Goal: Task Accomplishment & Management: Manage account settings

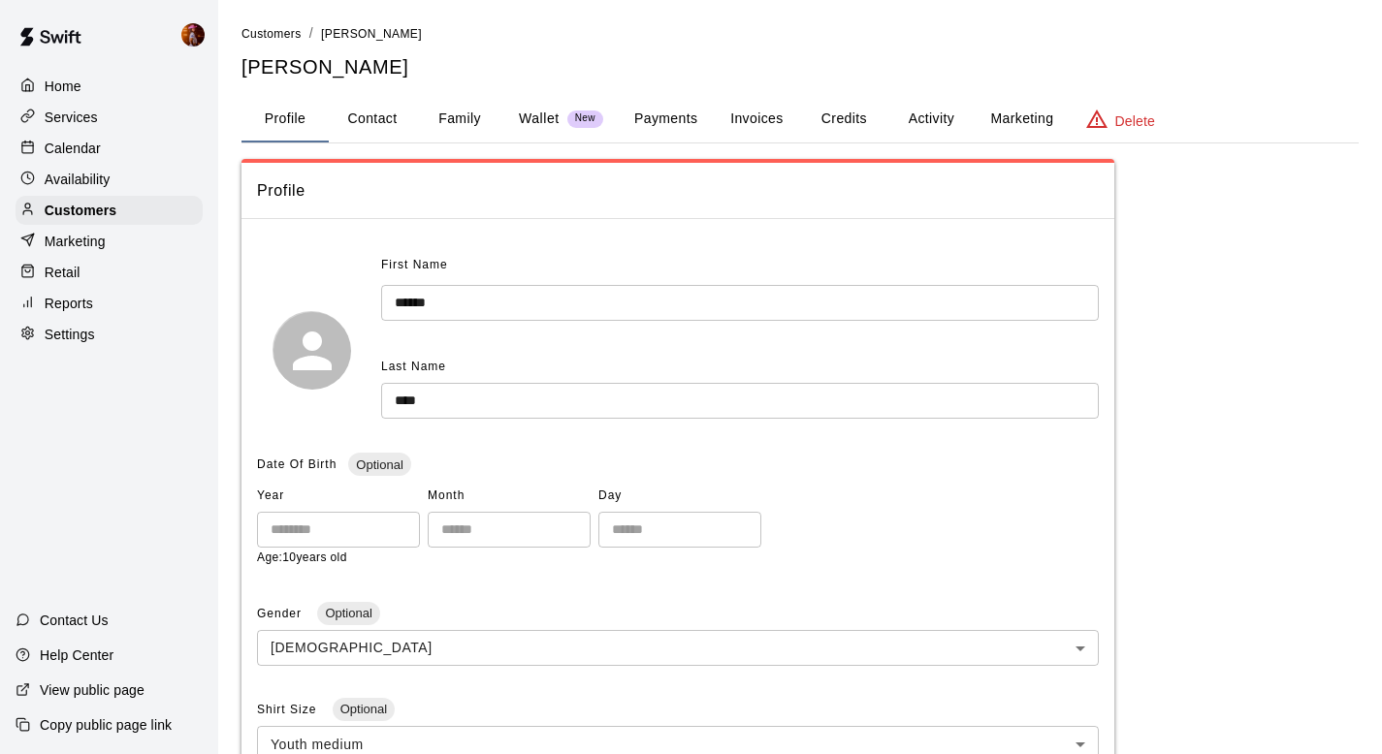
click at [92, 157] on p "Calendar" at bounding box center [73, 148] width 56 height 19
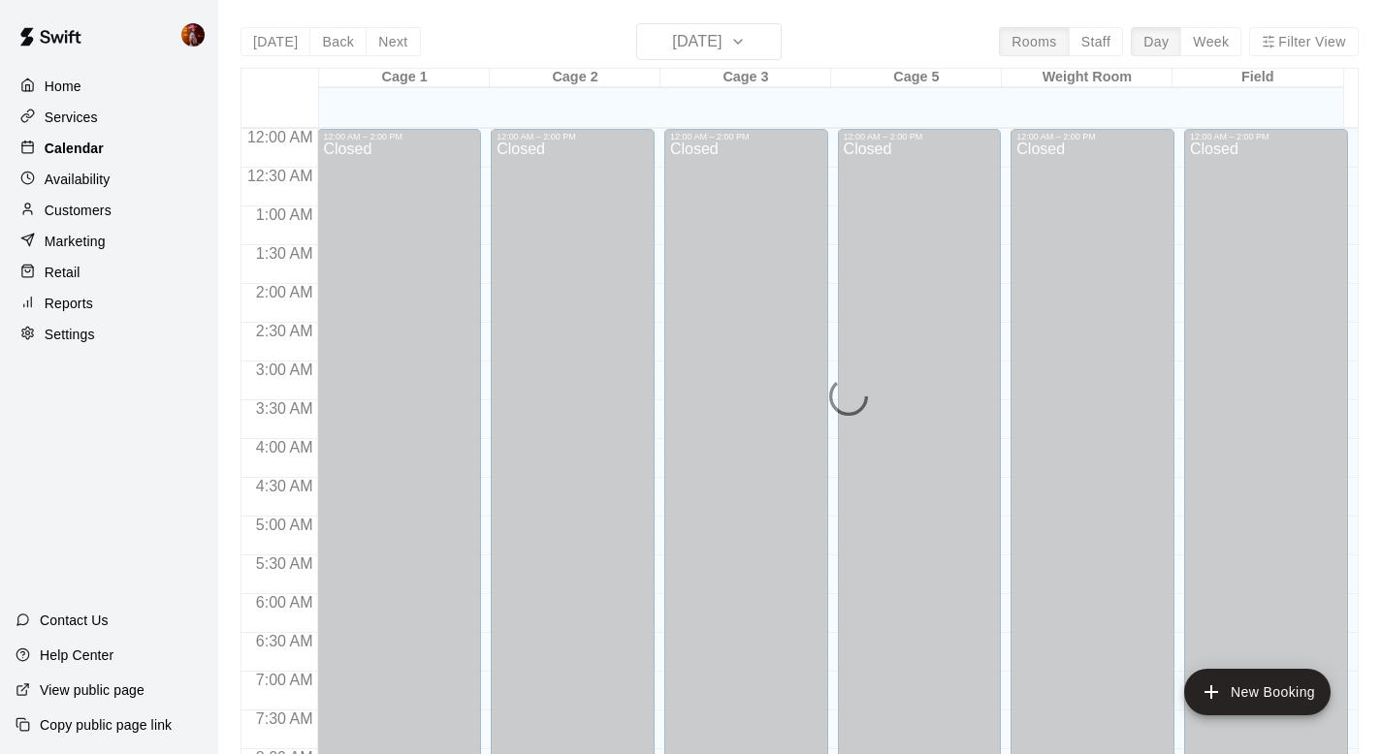
scroll to position [1156, 0]
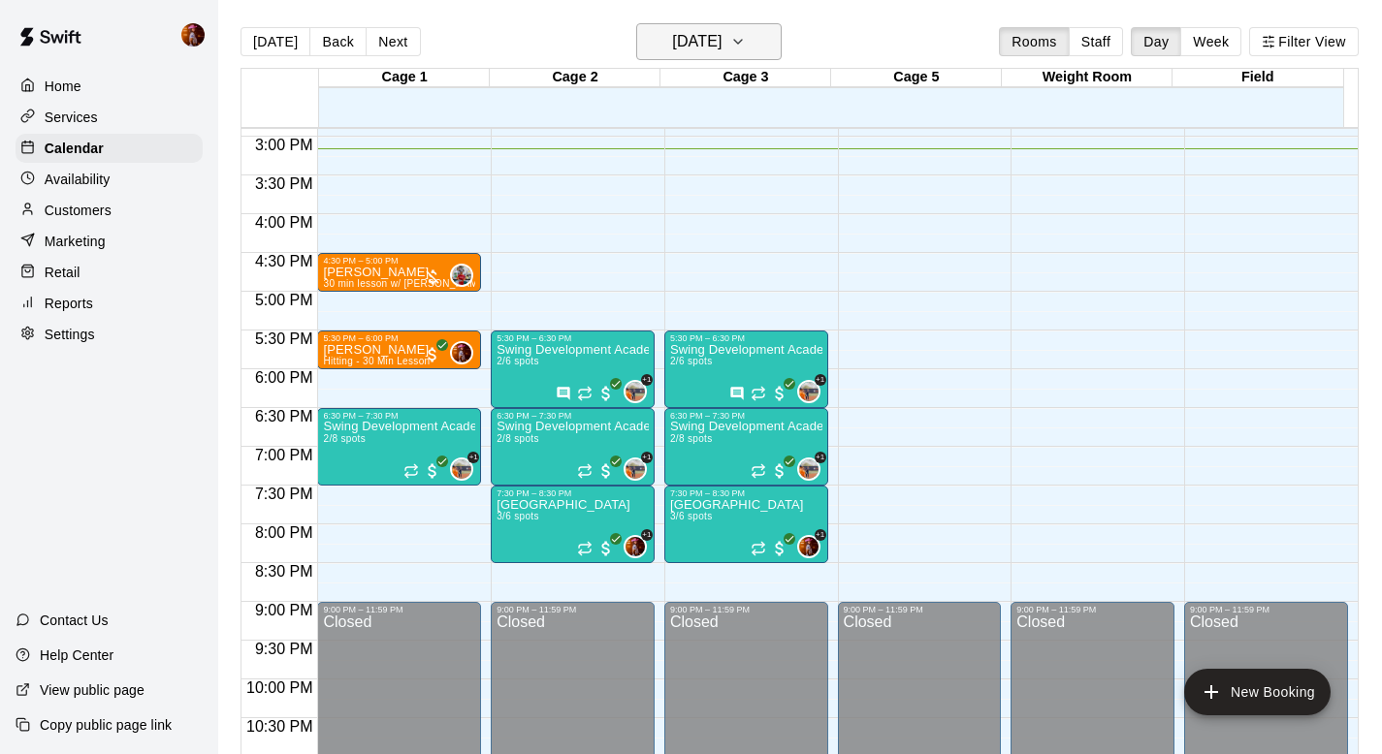
click at [672, 46] on h6 "[DATE]" at bounding box center [696, 41] width 49 height 27
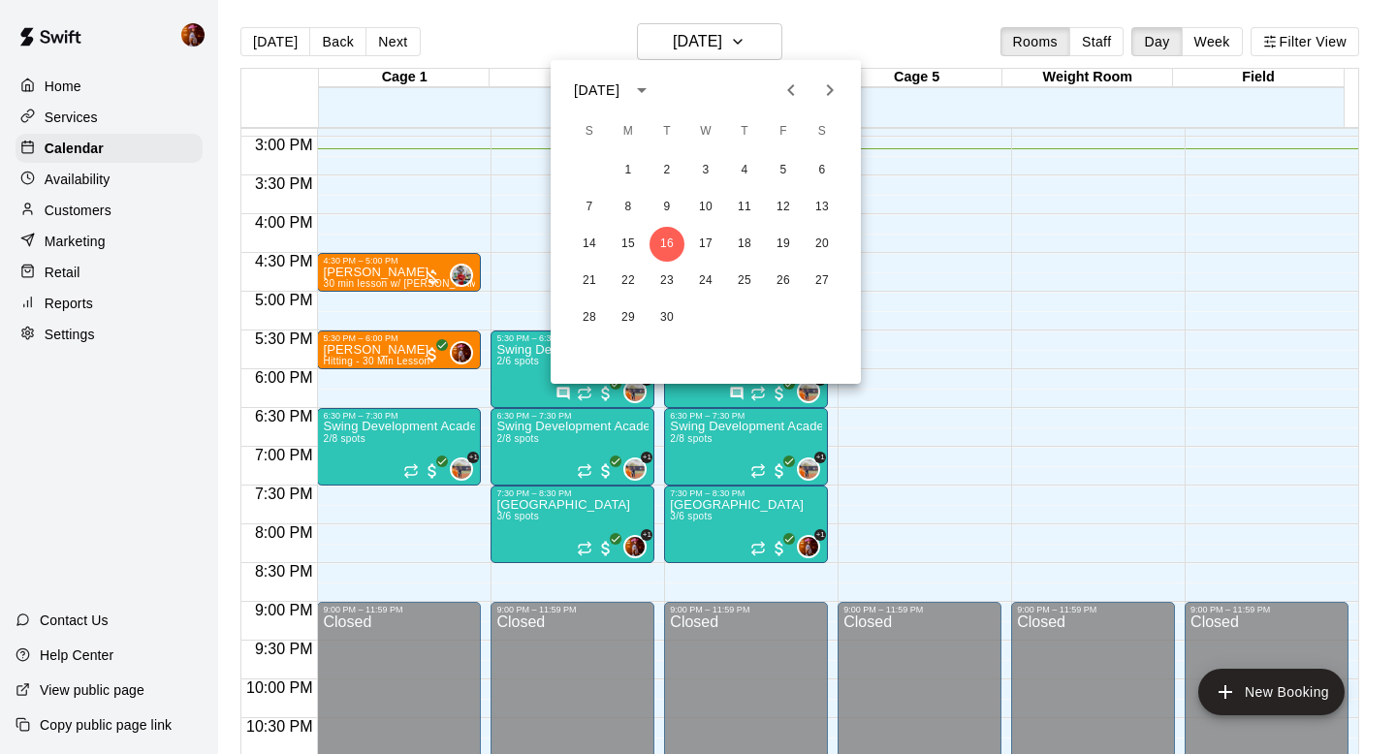
click at [828, 86] on icon "Next month" at bounding box center [830, 90] width 7 height 12
click at [783, 176] on button "3" at bounding box center [783, 170] width 35 height 35
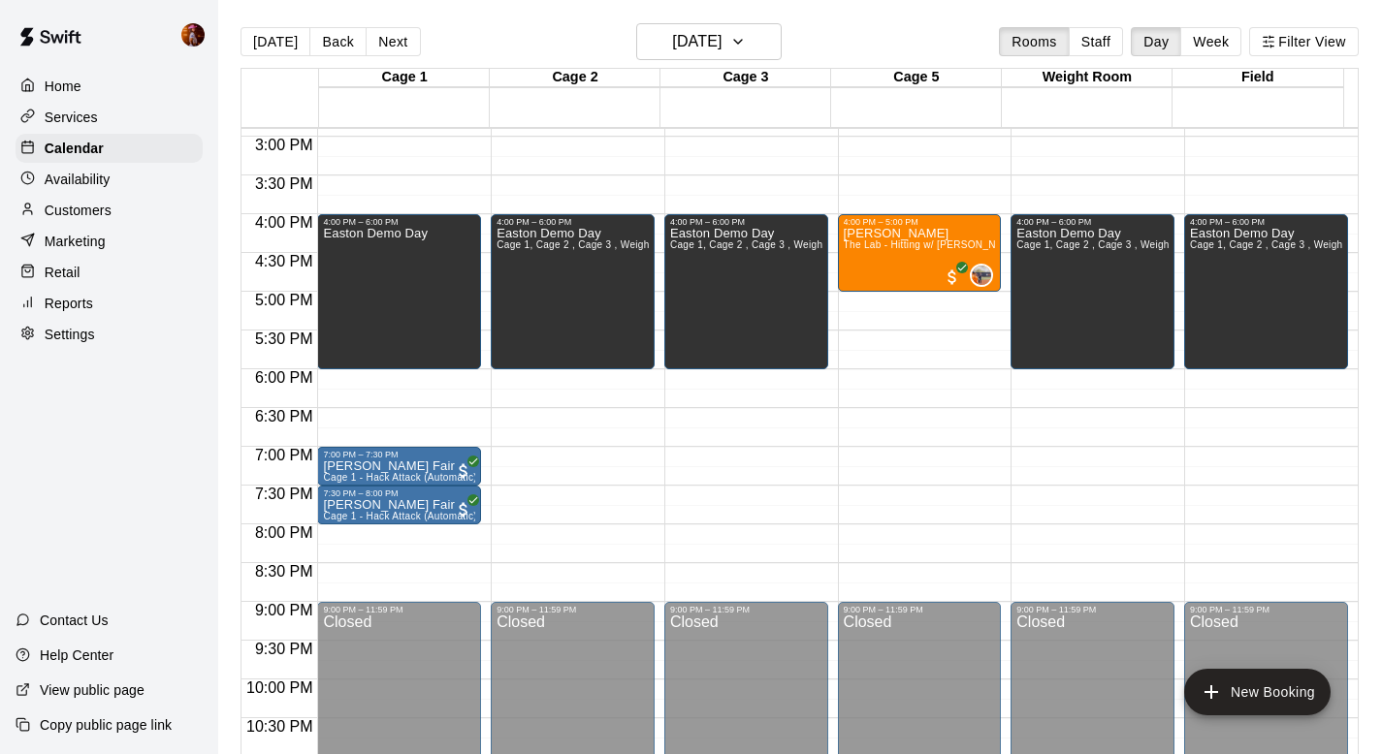
click at [93, 204] on p "Customers" at bounding box center [78, 210] width 67 height 19
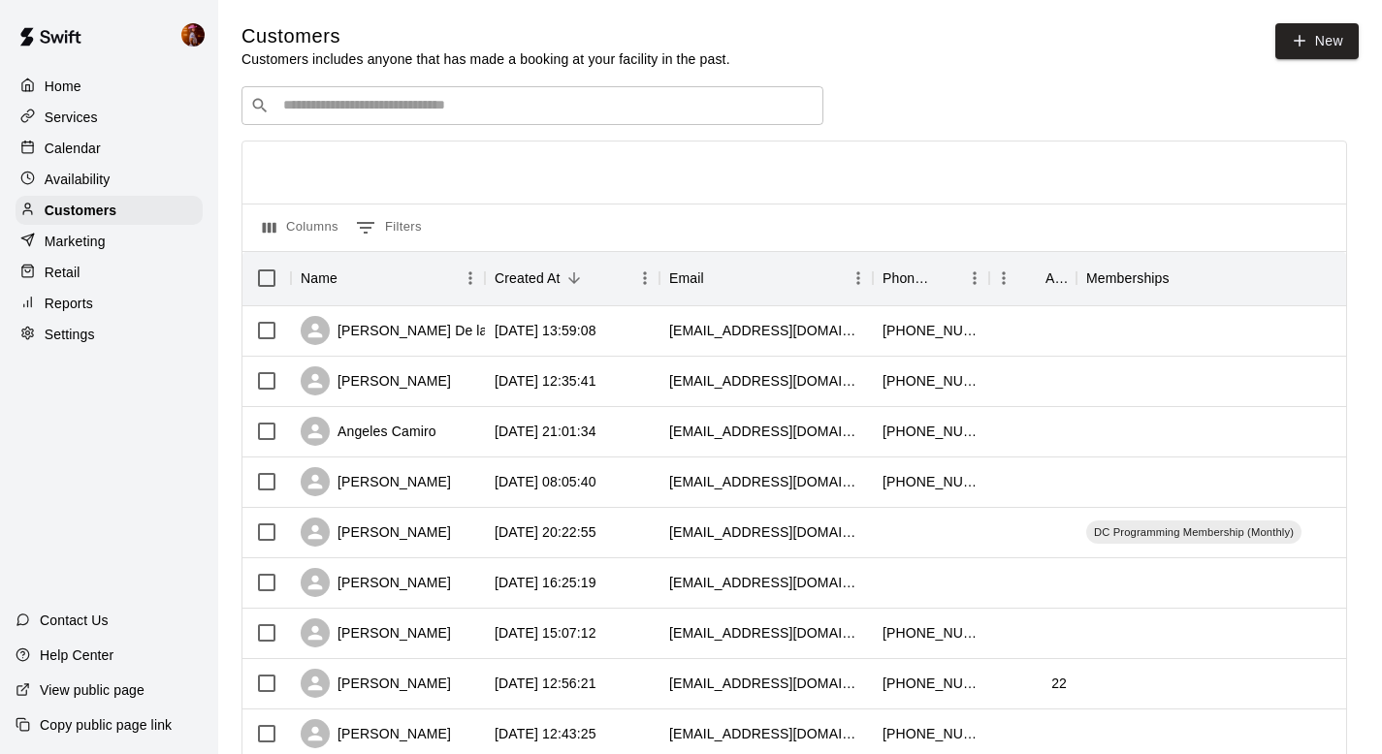
click at [356, 111] on input "Search customers by name or email" at bounding box center [545, 105] width 537 height 19
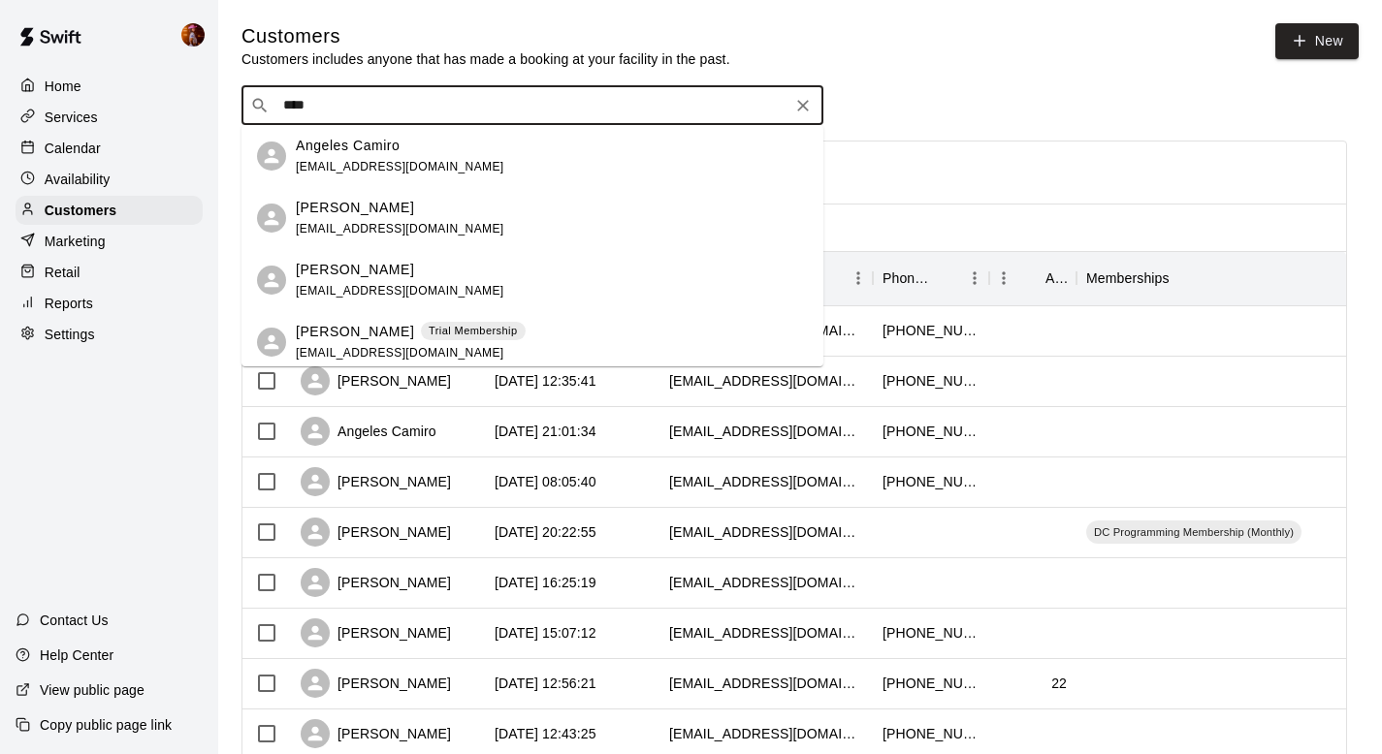
type input "*****"
click at [344, 331] on p "[PERSON_NAME]" at bounding box center [355, 332] width 118 height 20
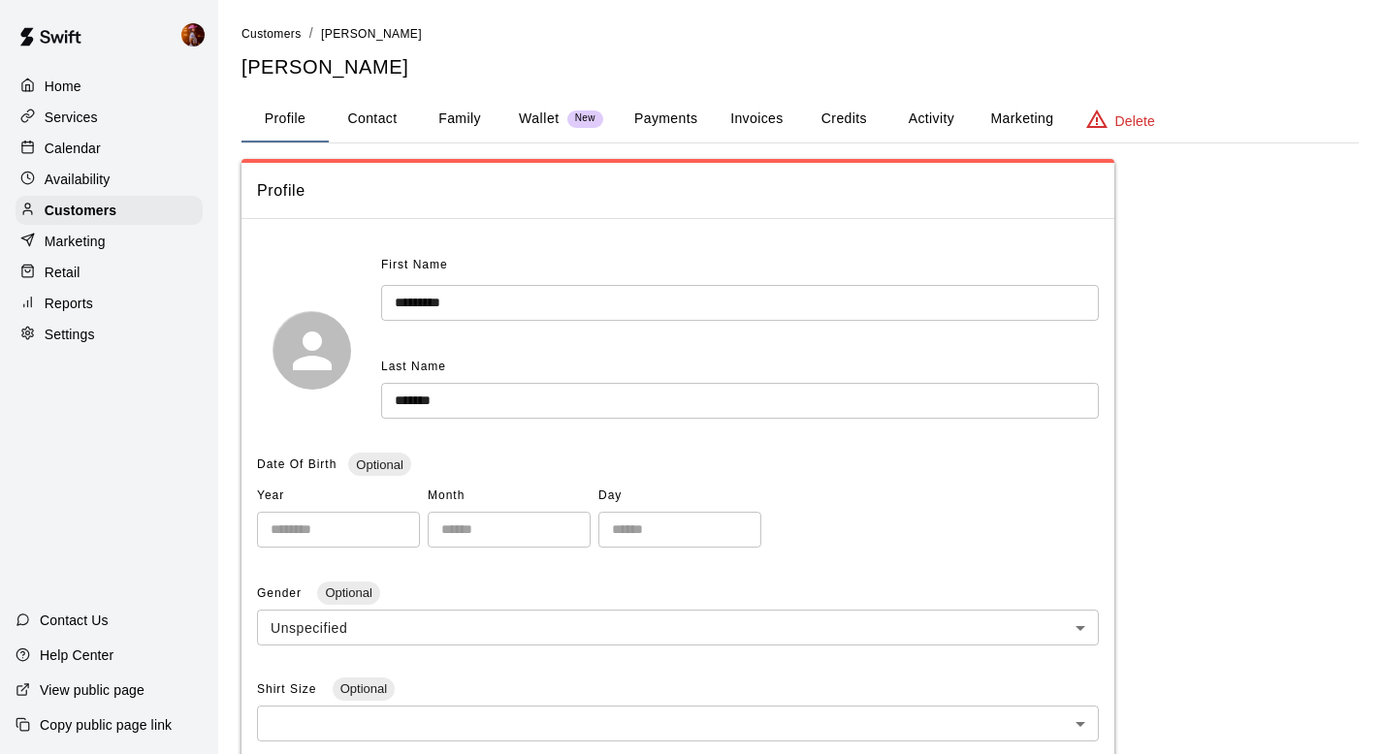
click at [842, 105] on button "Credits" at bounding box center [843, 119] width 87 height 47
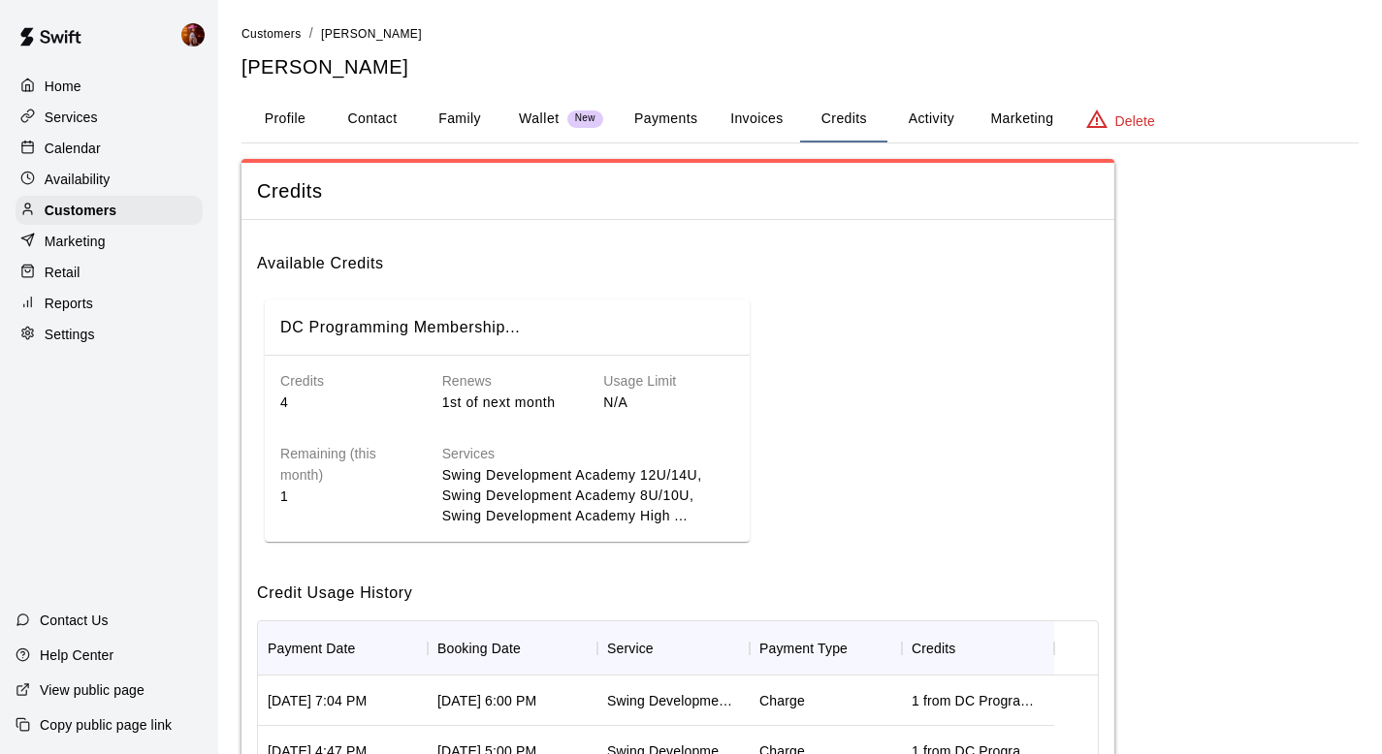
click at [943, 128] on button "Activity" at bounding box center [930, 119] width 87 height 47
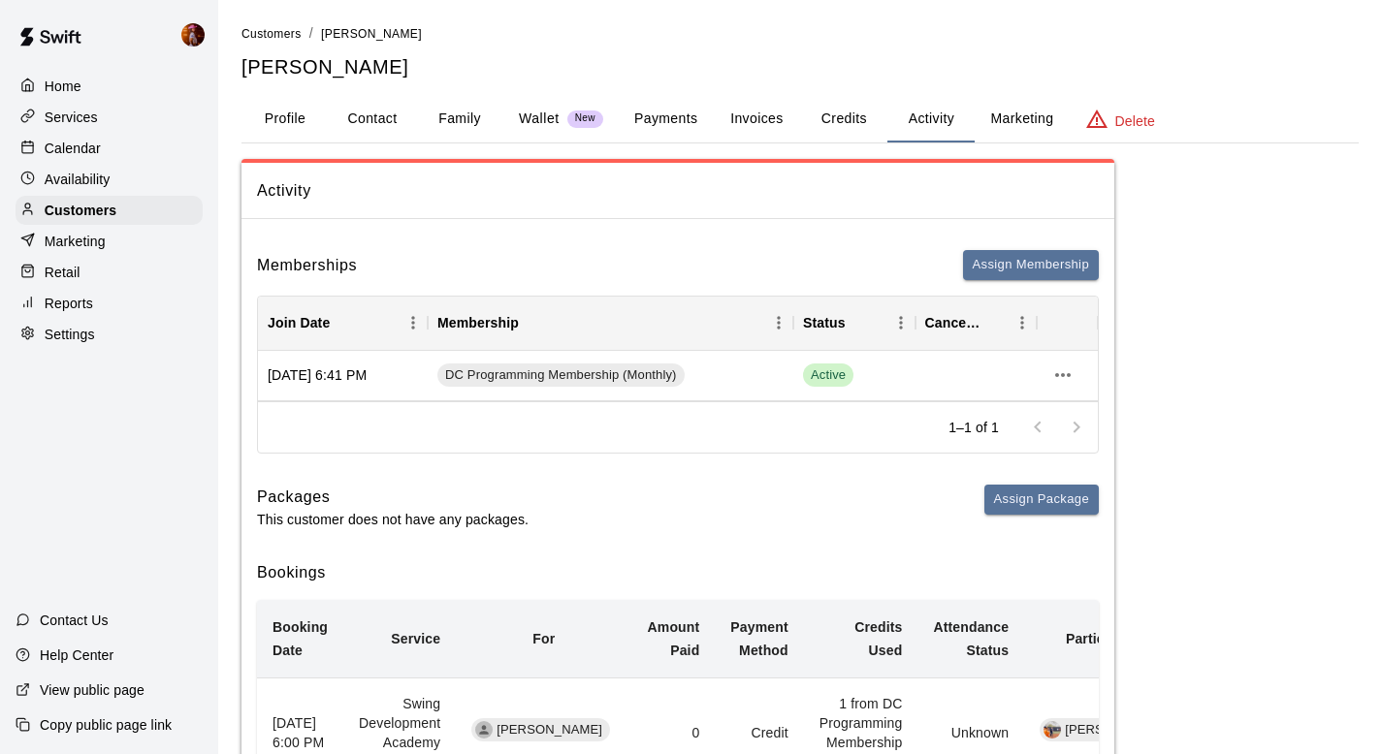
click at [95, 141] on p "Calendar" at bounding box center [73, 148] width 56 height 19
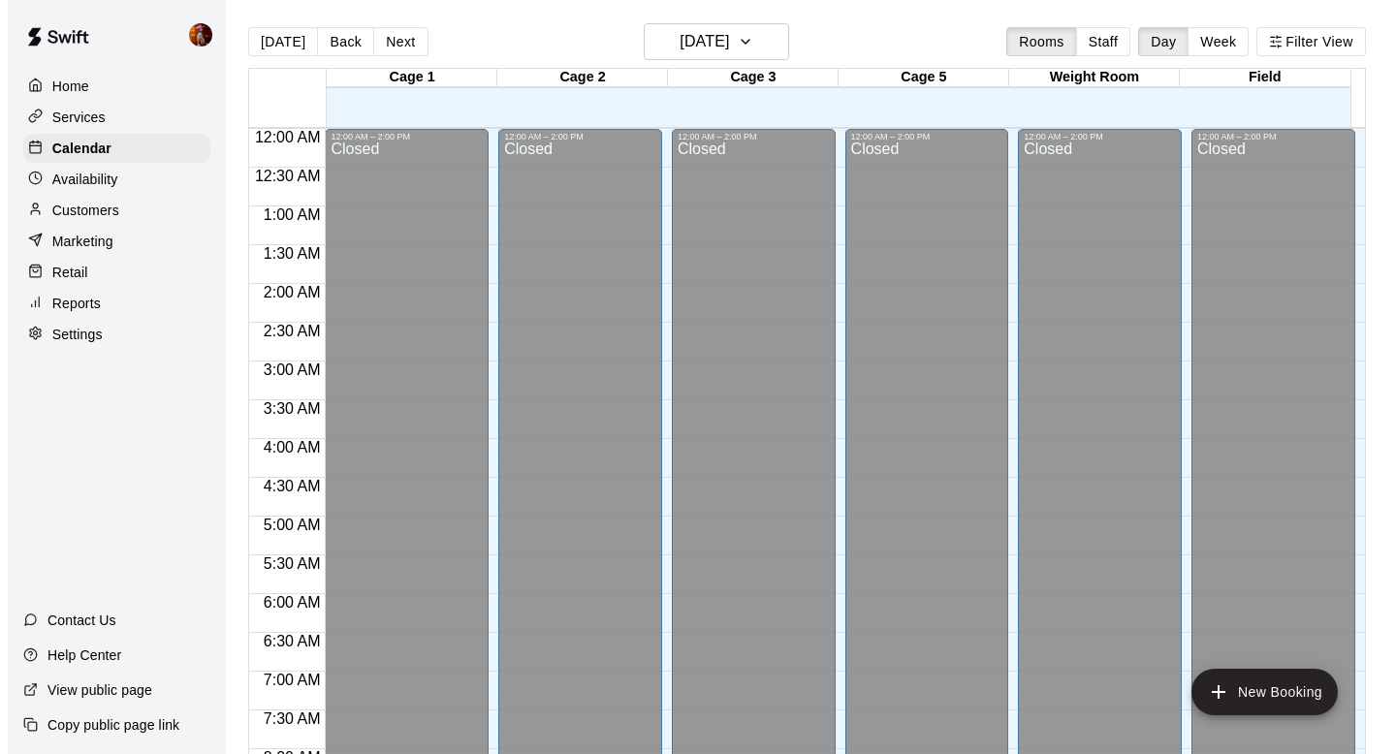
scroll to position [1156, 0]
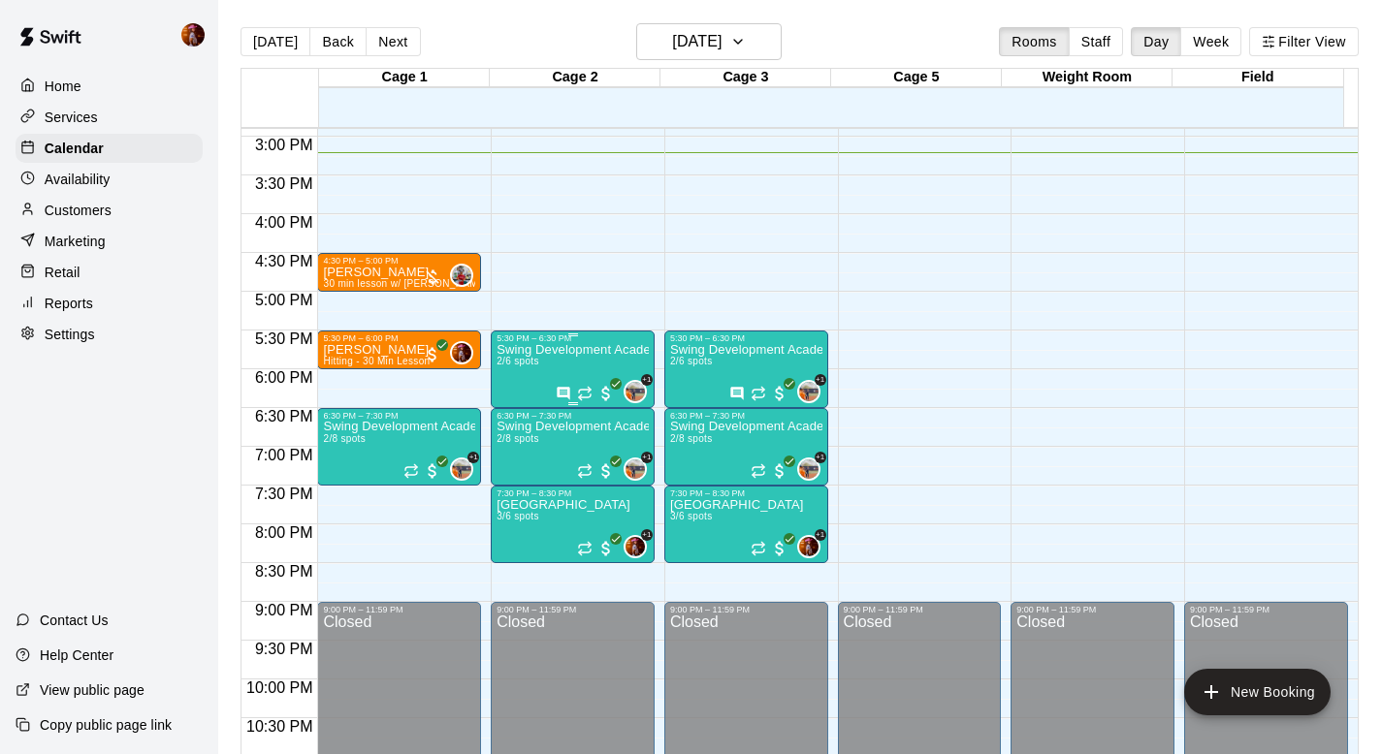
click at [525, 381] on div "Swing Development Academy 8U/10U 2/6 spots" at bounding box center [572, 720] width 152 height 754
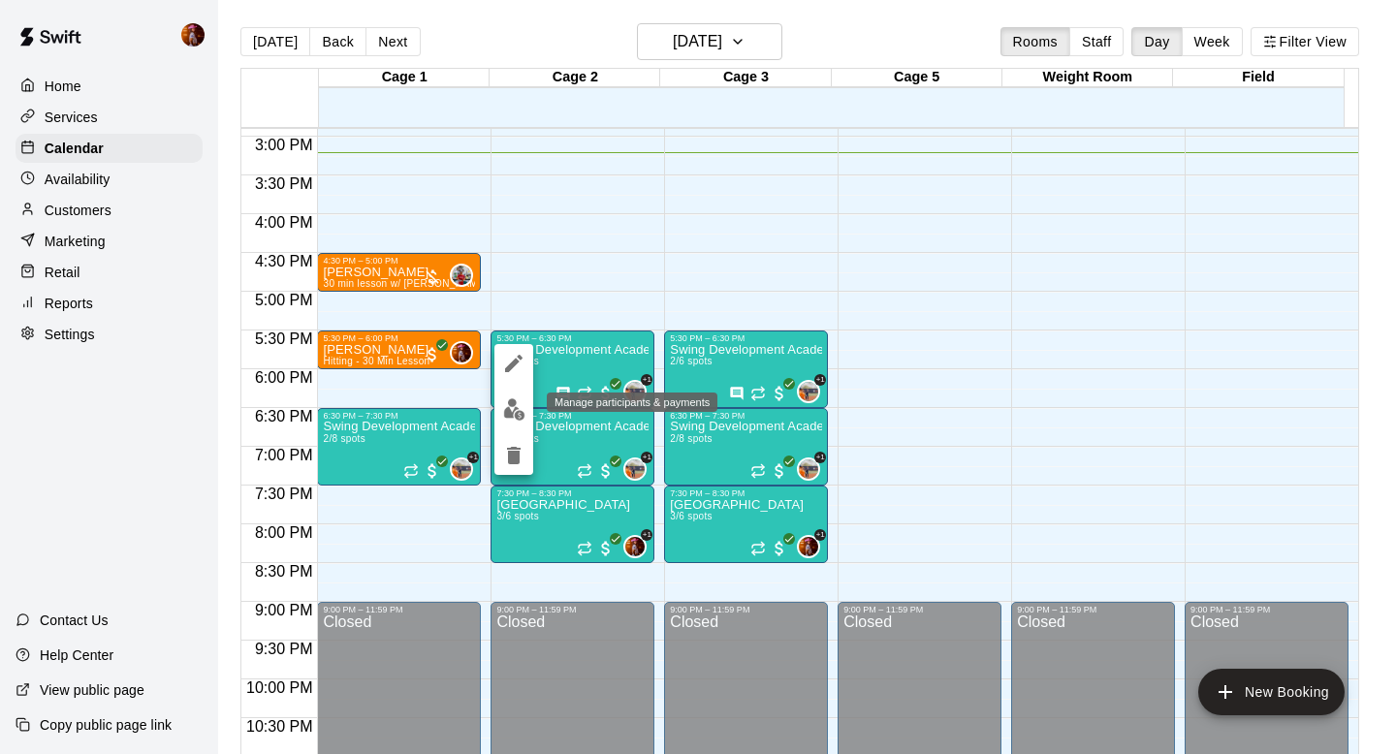
click at [513, 415] on img "edit" at bounding box center [514, 410] width 22 height 22
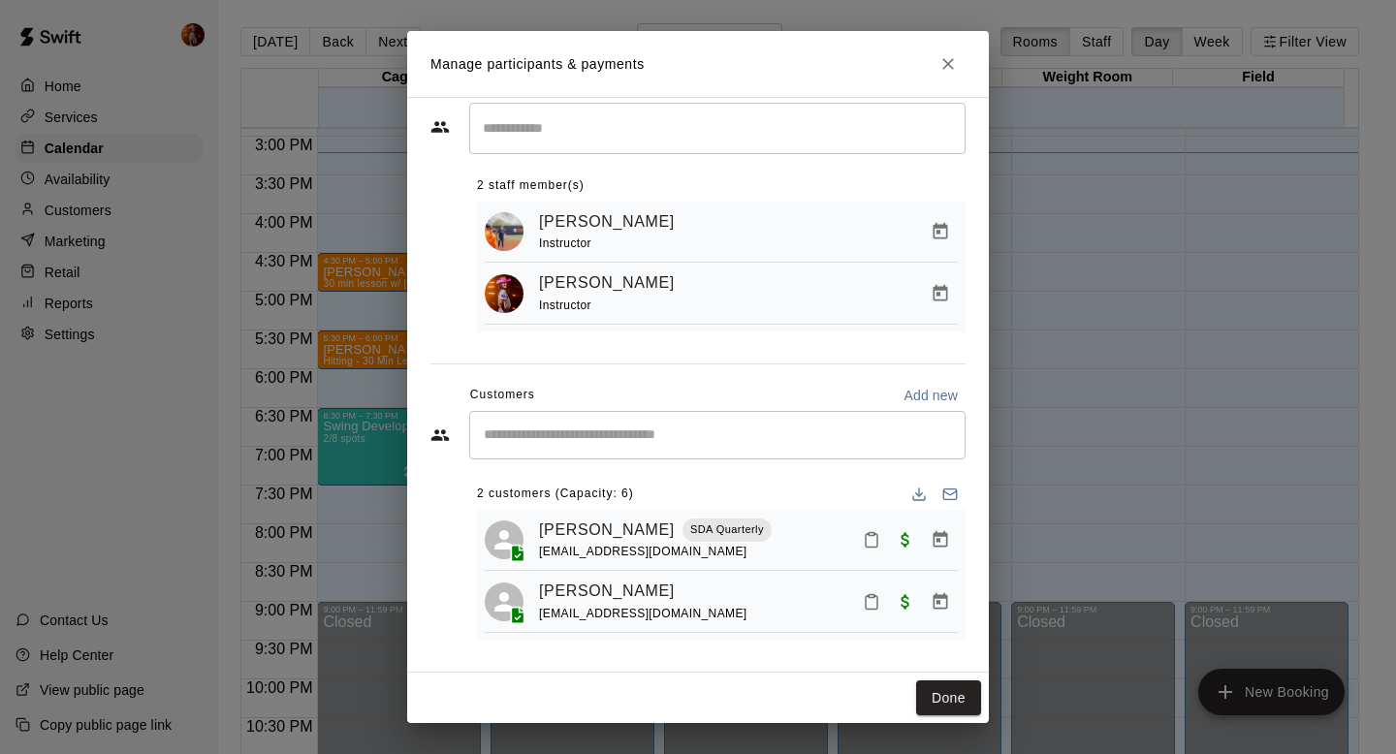
scroll to position [46, 0]
click at [1118, 393] on div "Manage participants & payments Staff ​ 2 staff member(s) [PERSON_NAME] Instruct…" at bounding box center [698, 377] width 1396 height 754
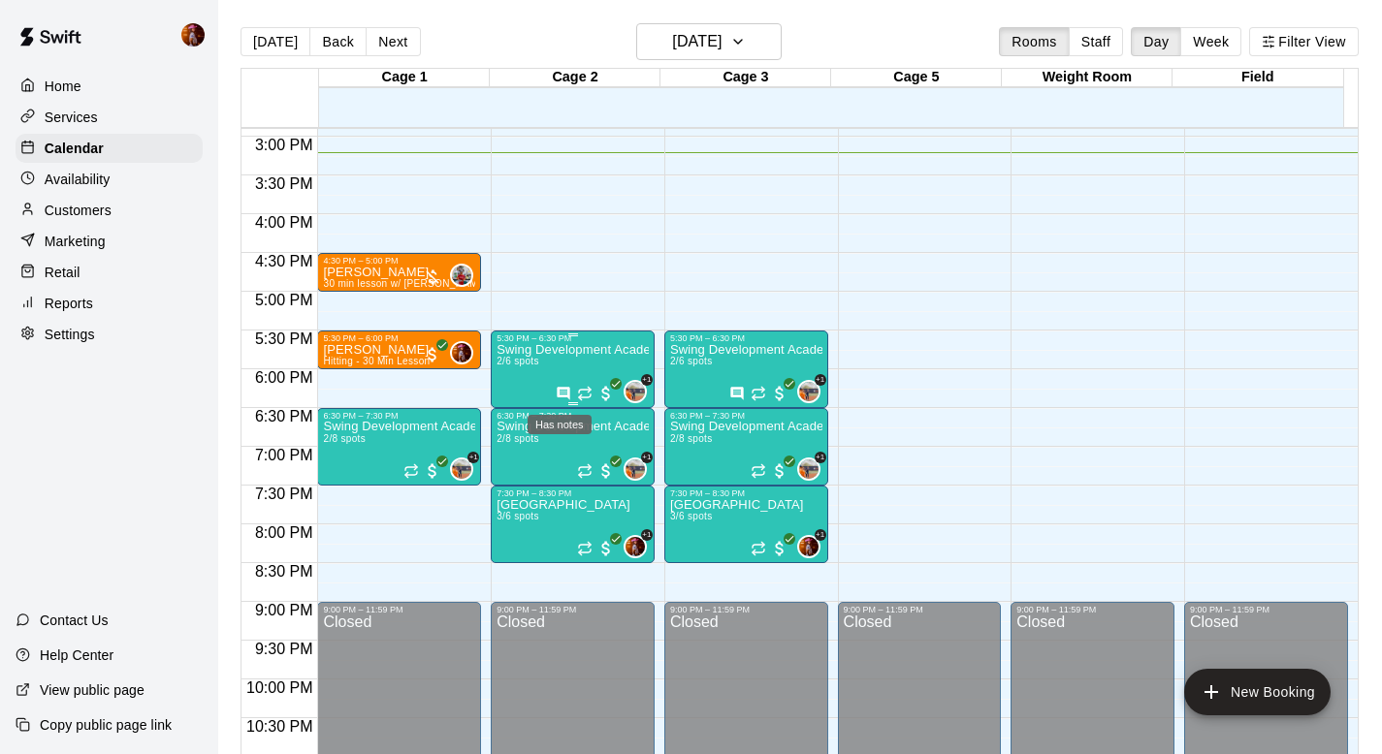
click at [559, 392] on icon "Has notes" at bounding box center [564, 394] width 16 height 16
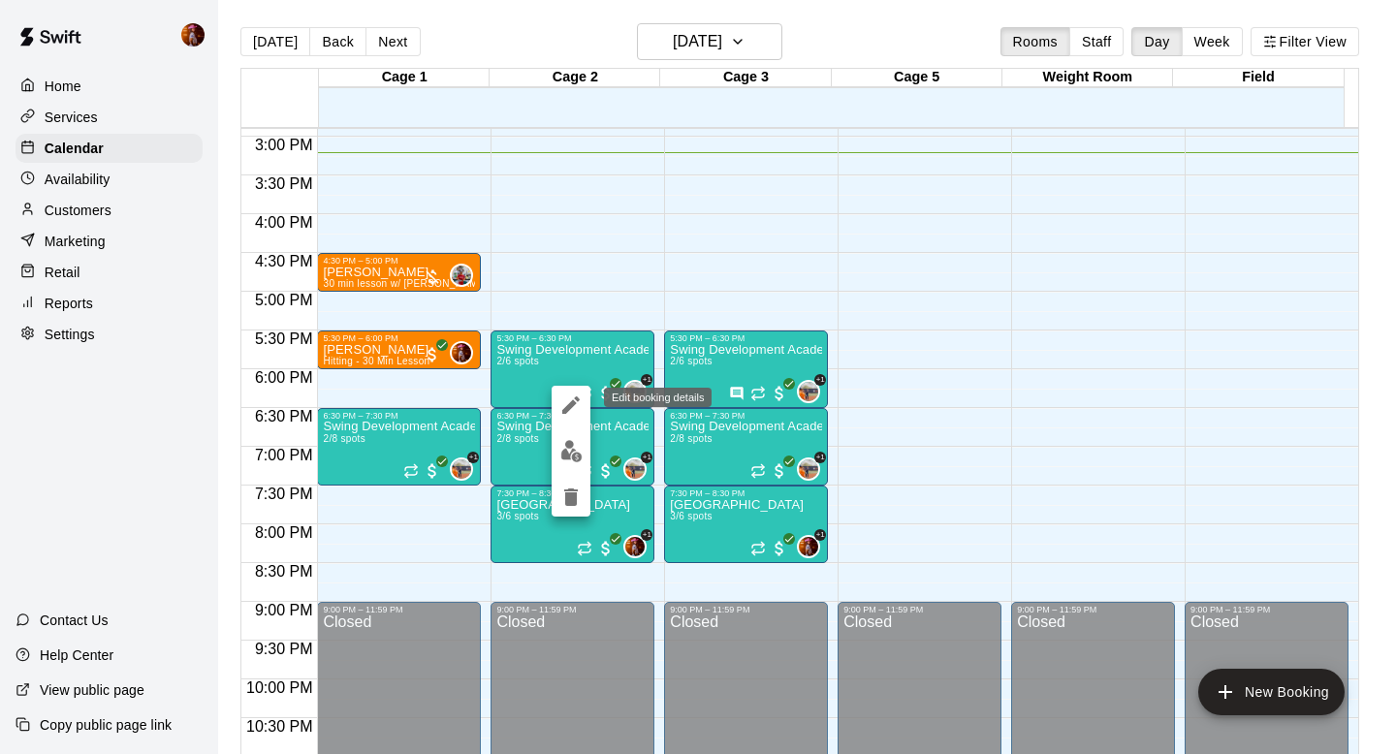
click at [571, 414] on icon "edit" at bounding box center [571, 405] width 23 height 23
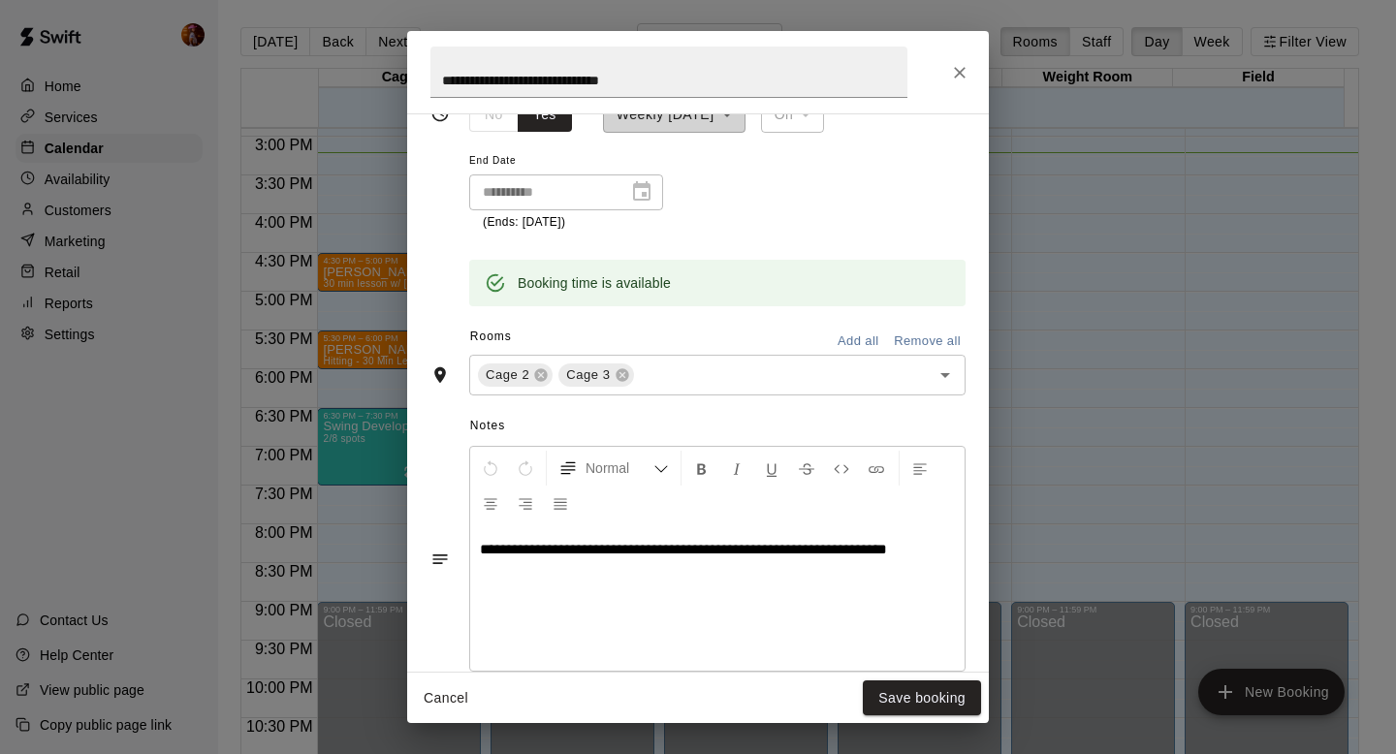
scroll to position [452, 0]
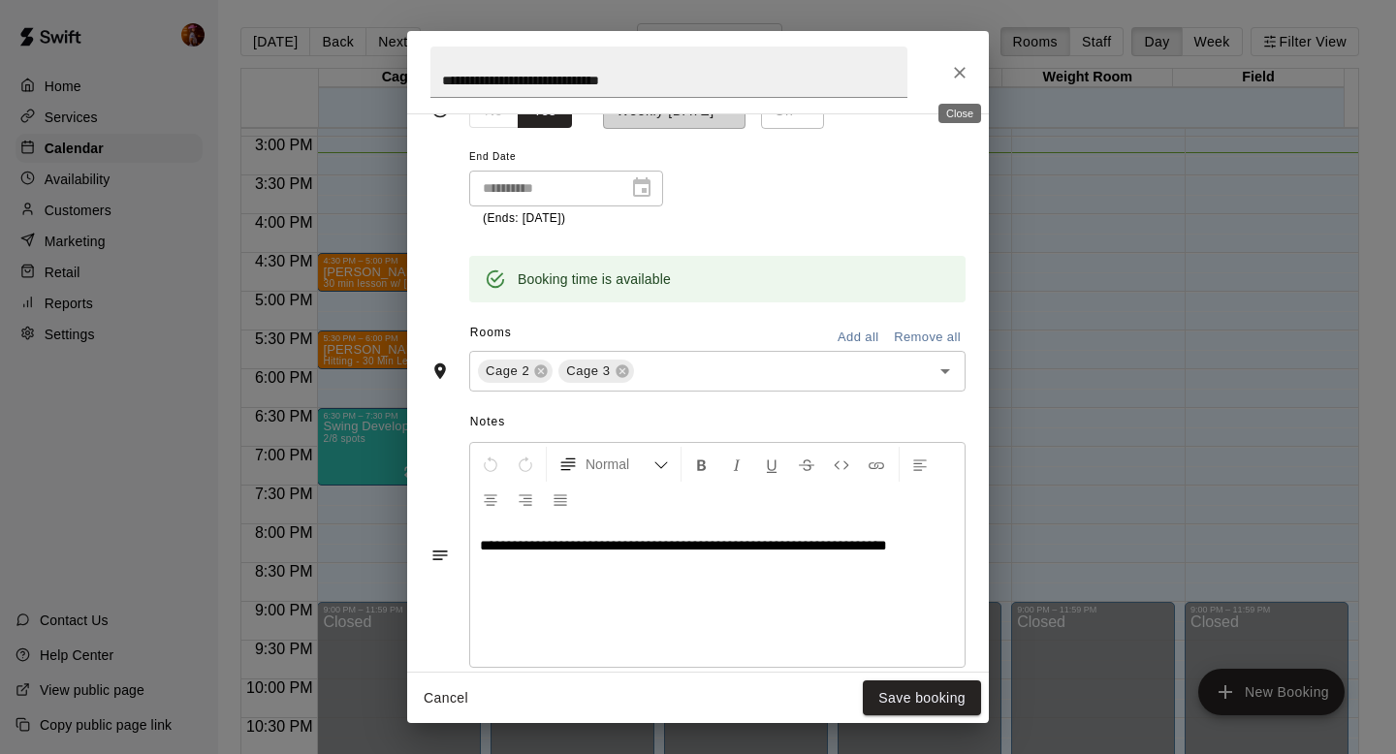
click at [954, 69] on icon "Close" at bounding box center [959, 72] width 19 height 19
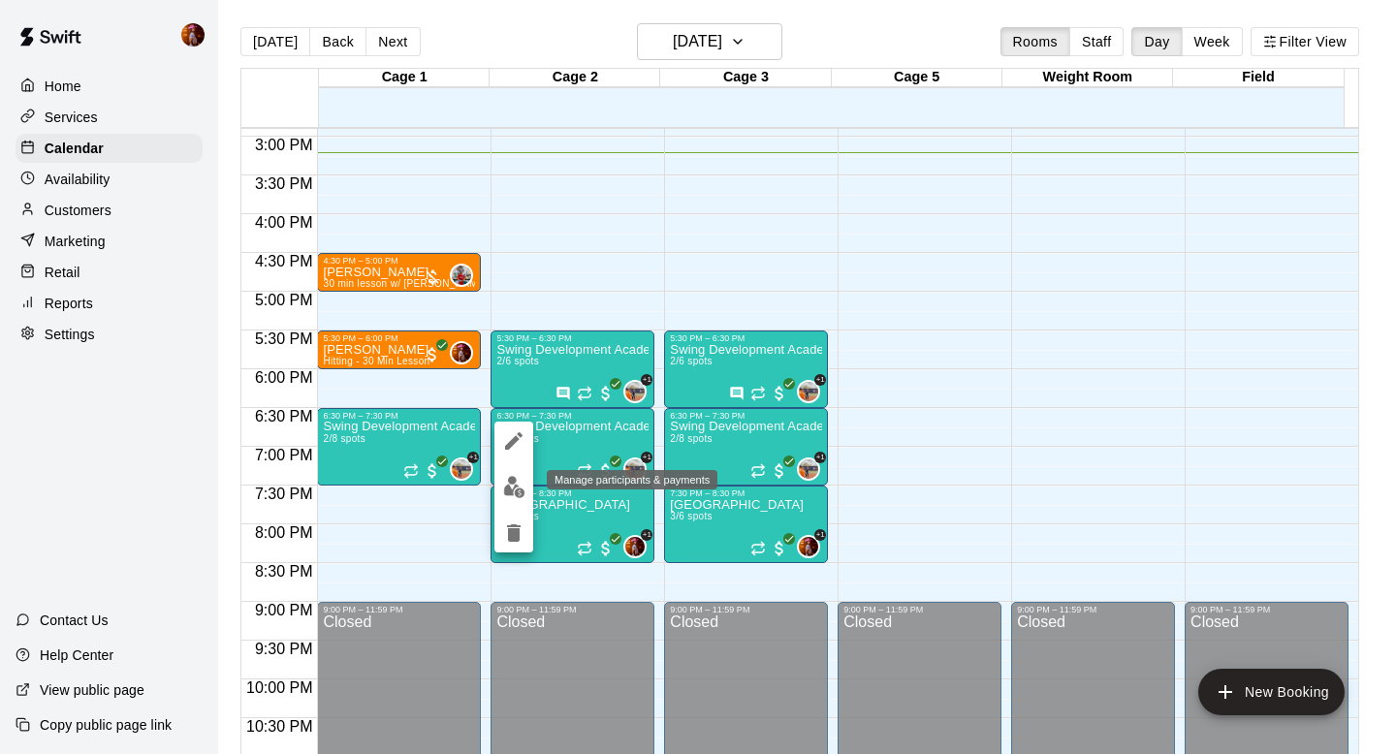
click at [515, 468] on button "edit" at bounding box center [514, 487] width 39 height 38
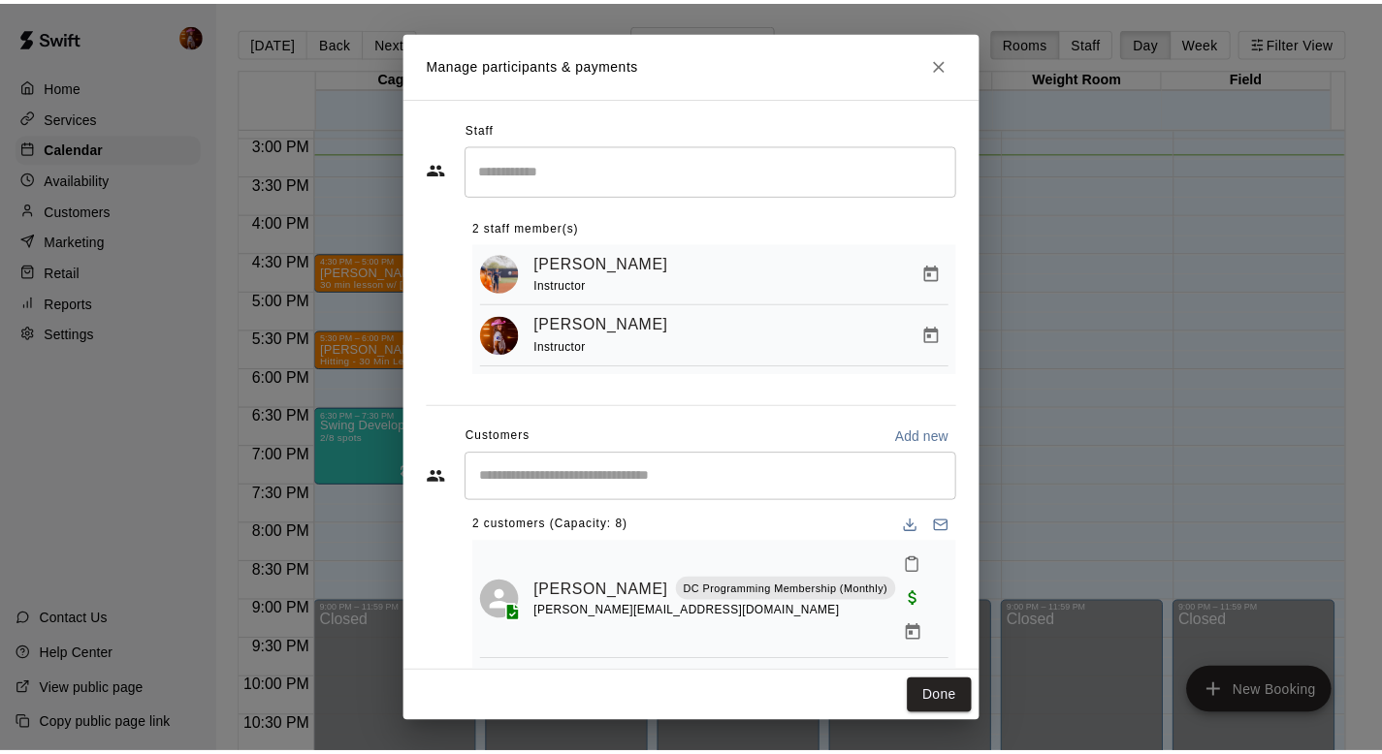
scroll to position [60, 0]
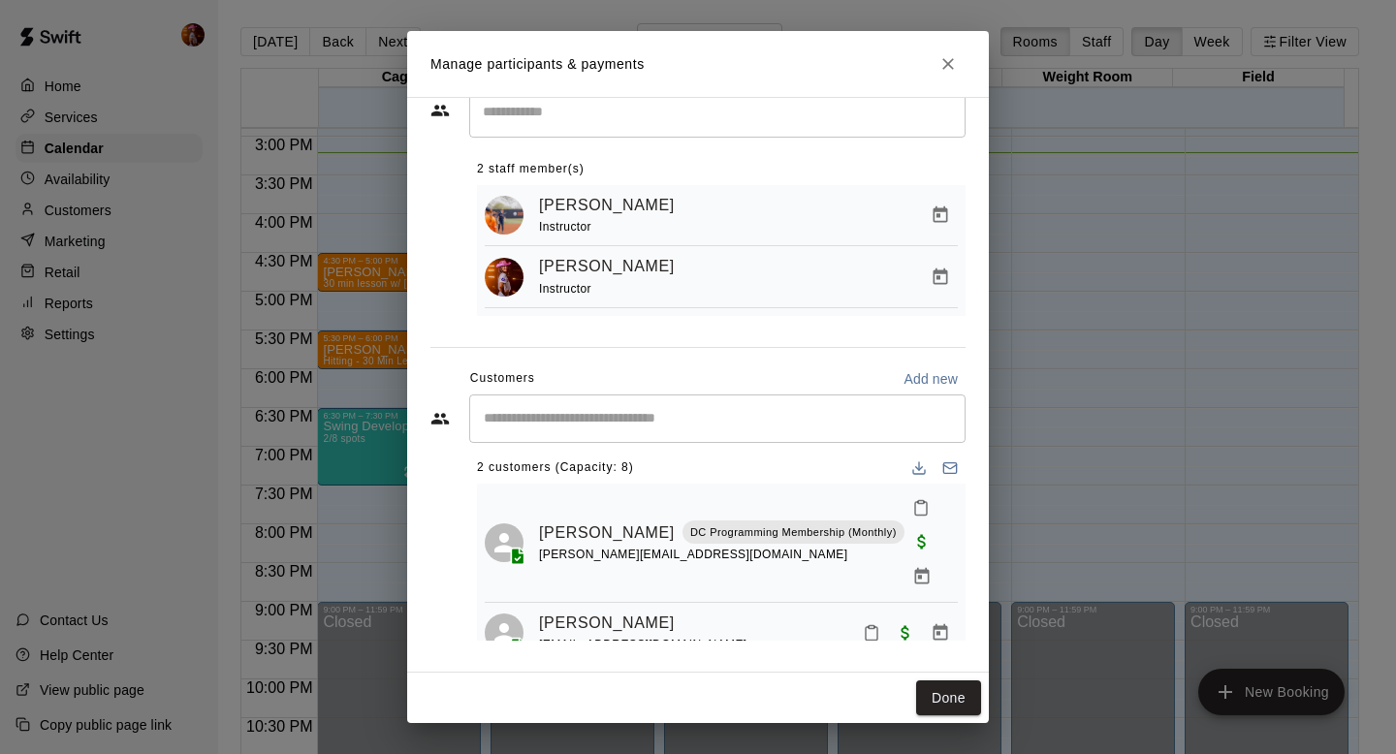
click at [1070, 290] on div "Manage participants & payments Staff ​ 2 staff member(s) [PERSON_NAME] Instruct…" at bounding box center [698, 377] width 1396 height 754
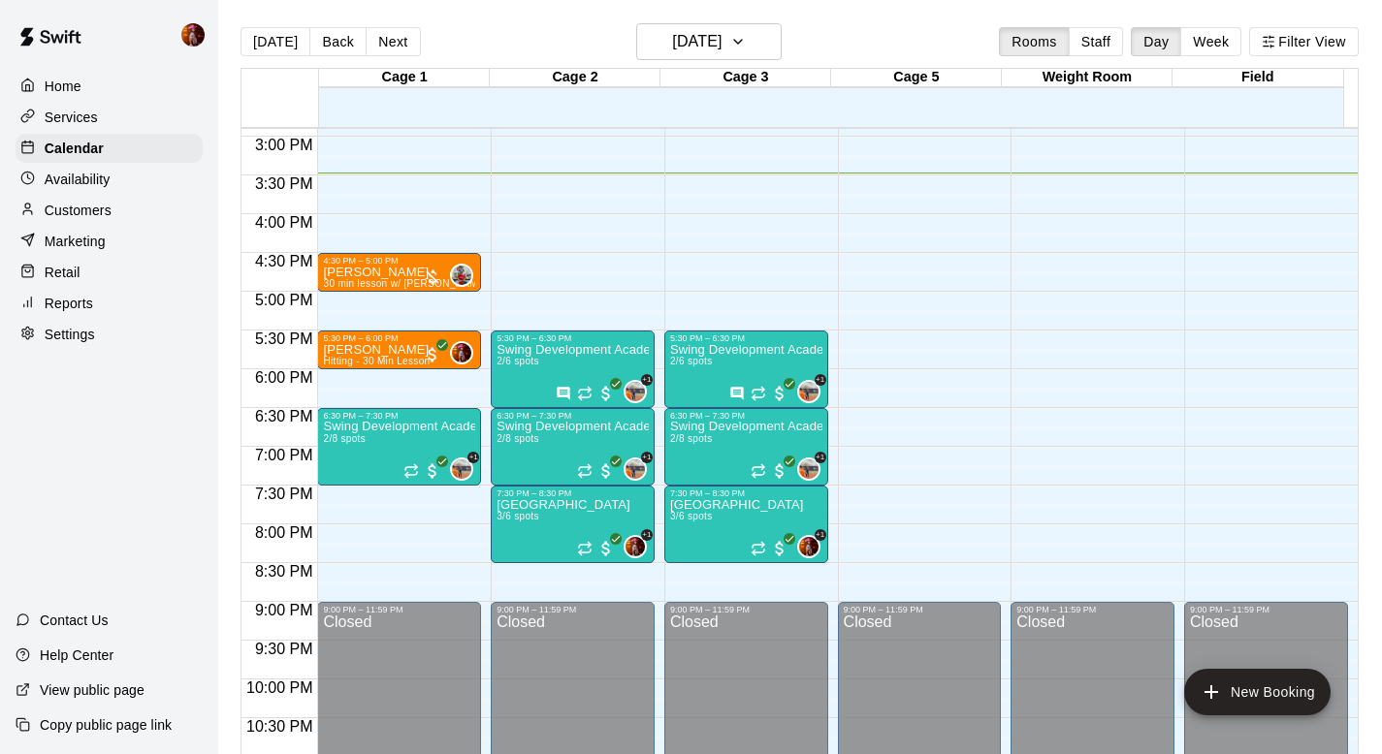
click at [126, 110] on div "Services" at bounding box center [109, 117] width 187 height 29
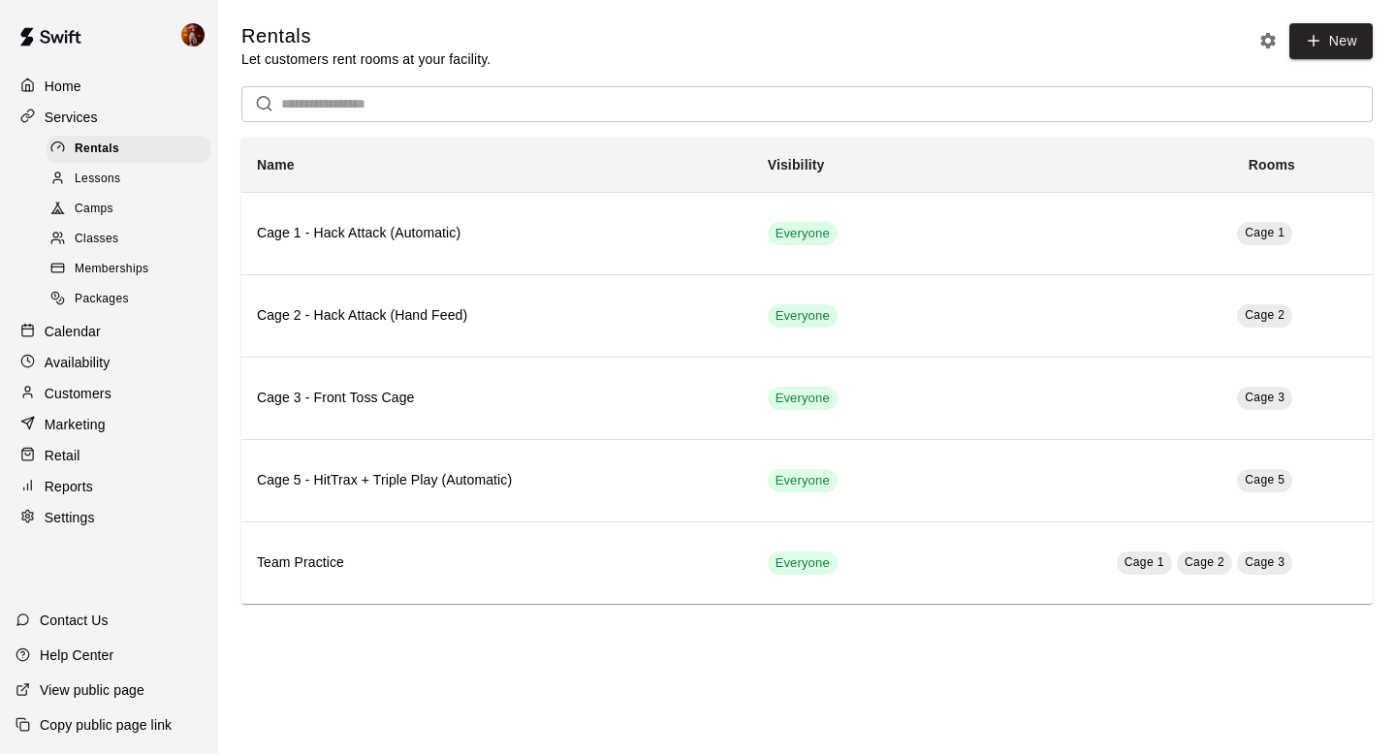
click at [133, 213] on div "Camps" at bounding box center [129, 209] width 164 height 27
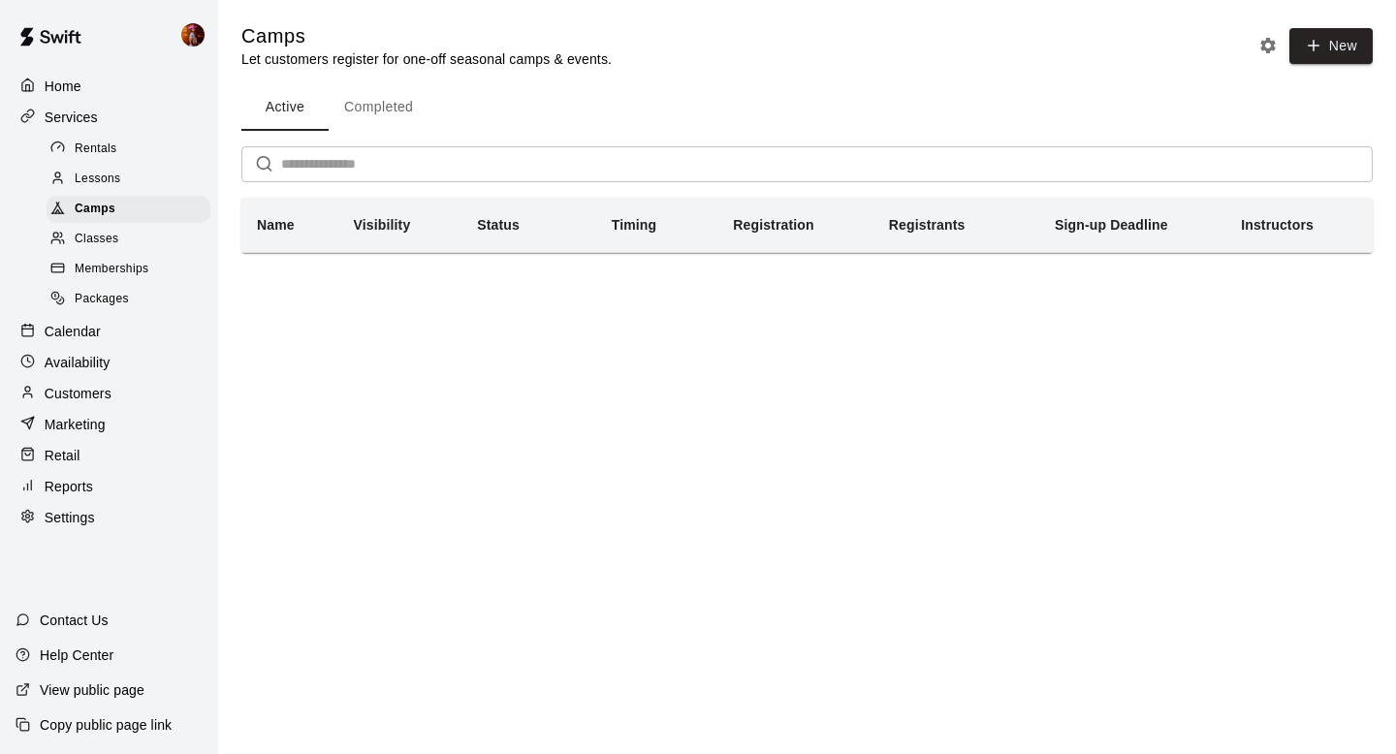
click at [100, 230] on span "Classes" at bounding box center [97, 239] width 44 height 19
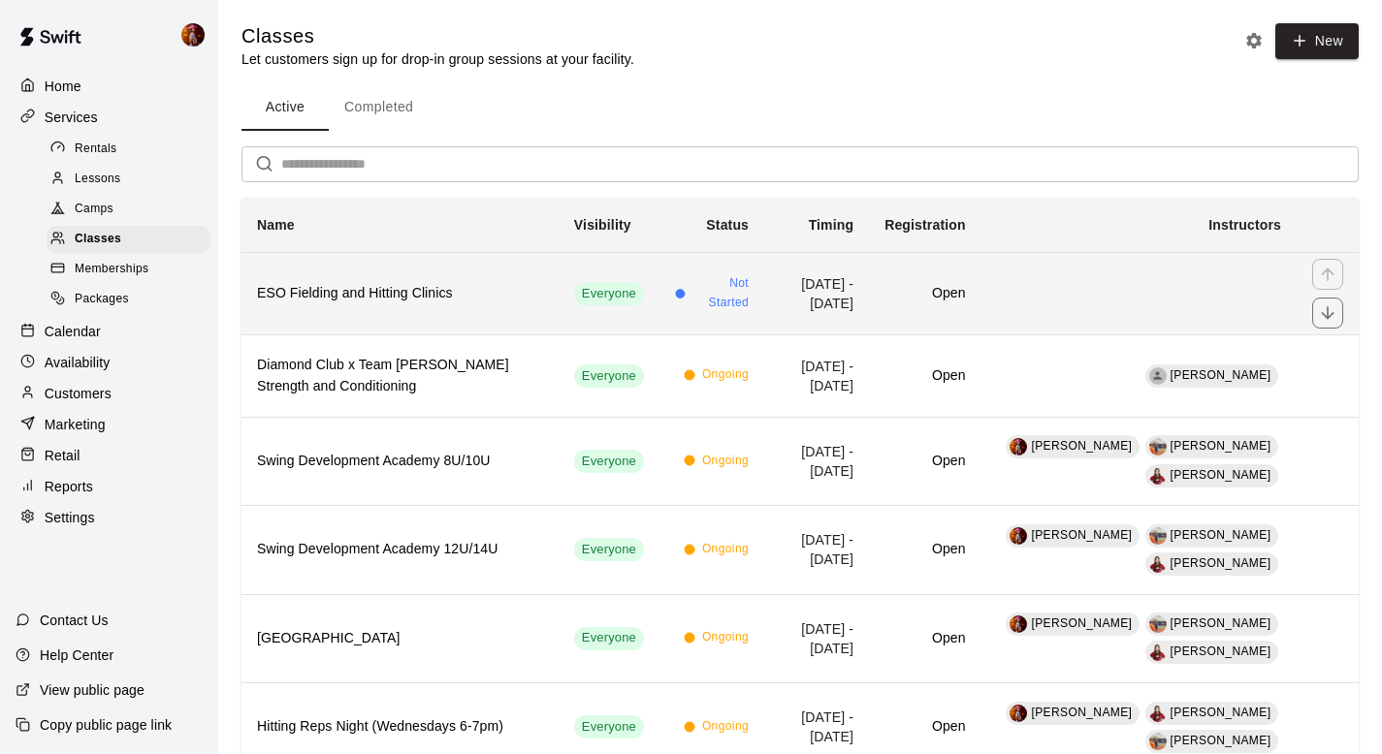
click at [323, 280] on th "ESO Fielding and Hitting Clinics" at bounding box center [399, 293] width 317 height 82
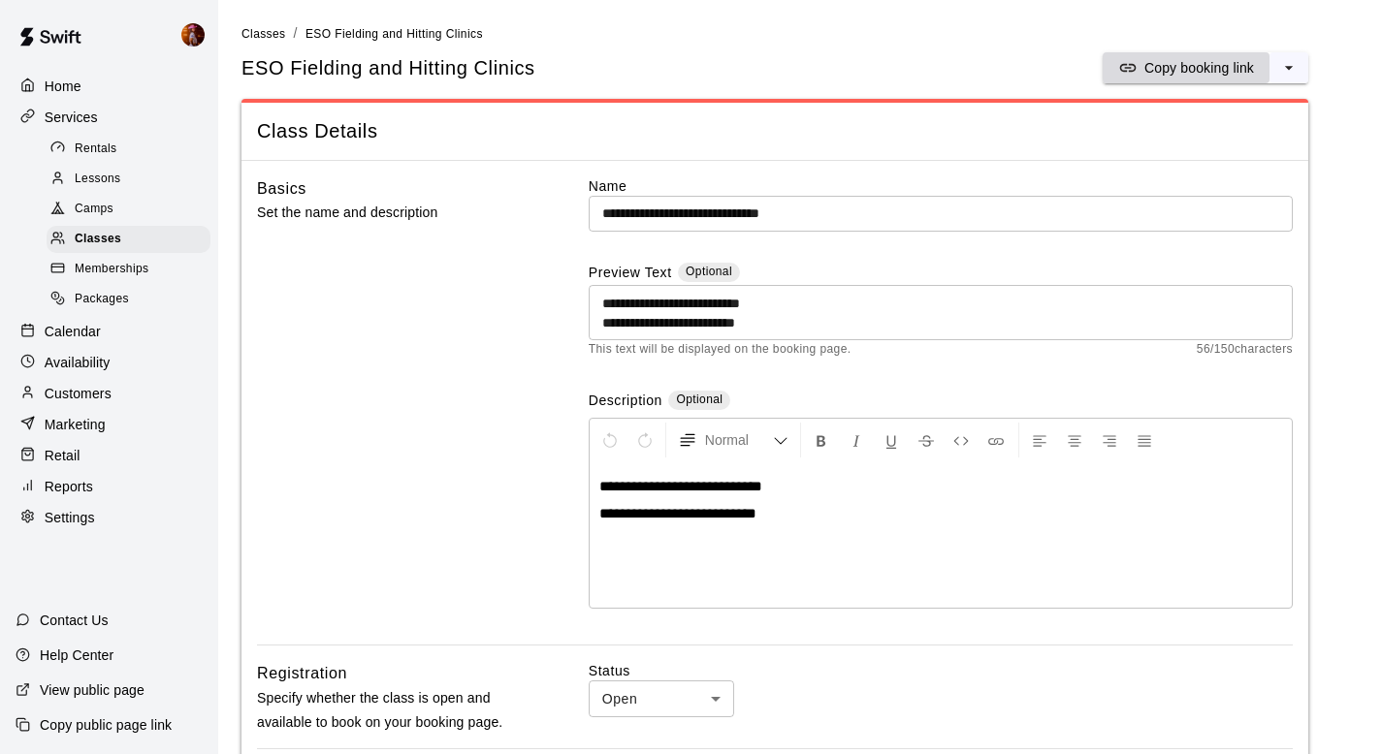
click at [1165, 75] on p "Copy booking link" at bounding box center [1199, 67] width 110 height 19
click at [74, 398] on p "Customers" at bounding box center [78, 393] width 67 height 19
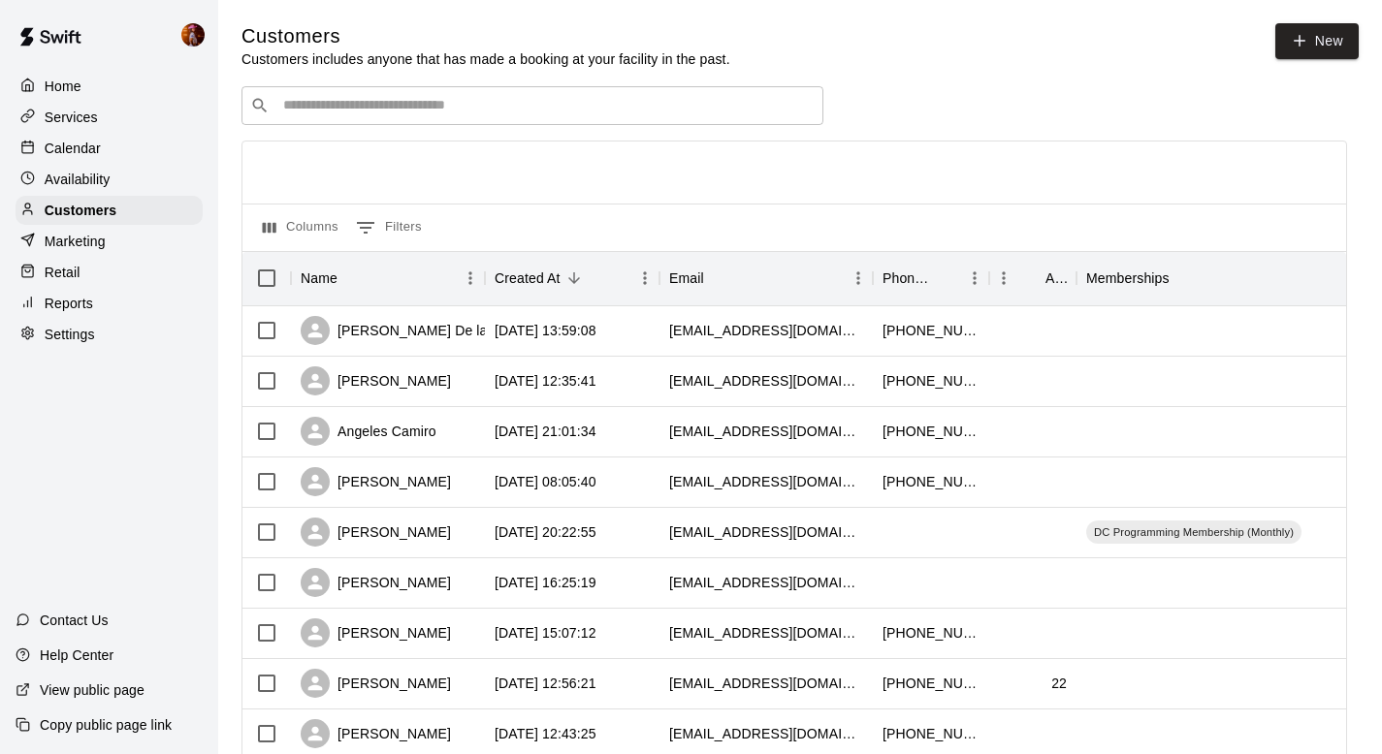
click at [346, 100] on input "Search customers by name or email" at bounding box center [545, 105] width 537 height 19
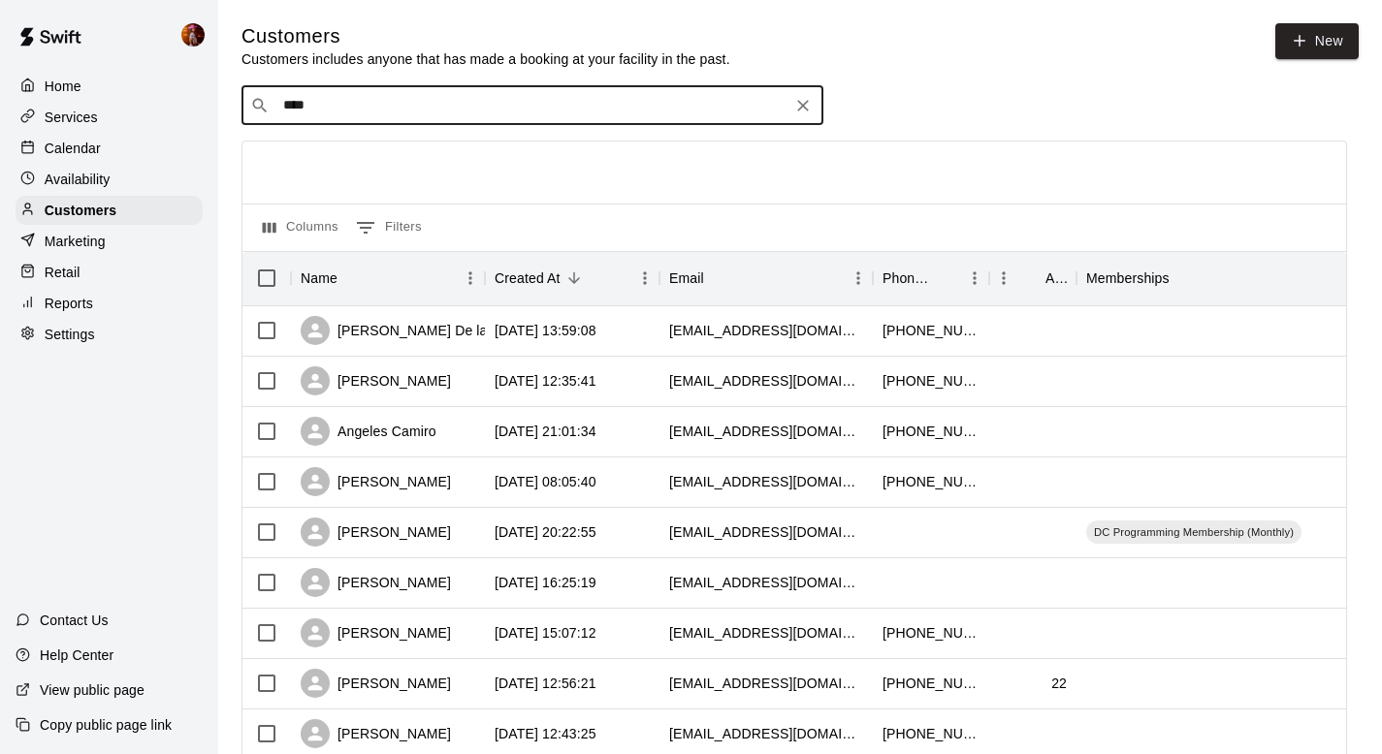
type input "*****"
click at [301, 167] on span "[EMAIL_ADDRESS][DOMAIN_NAME]" at bounding box center [400, 167] width 208 height 14
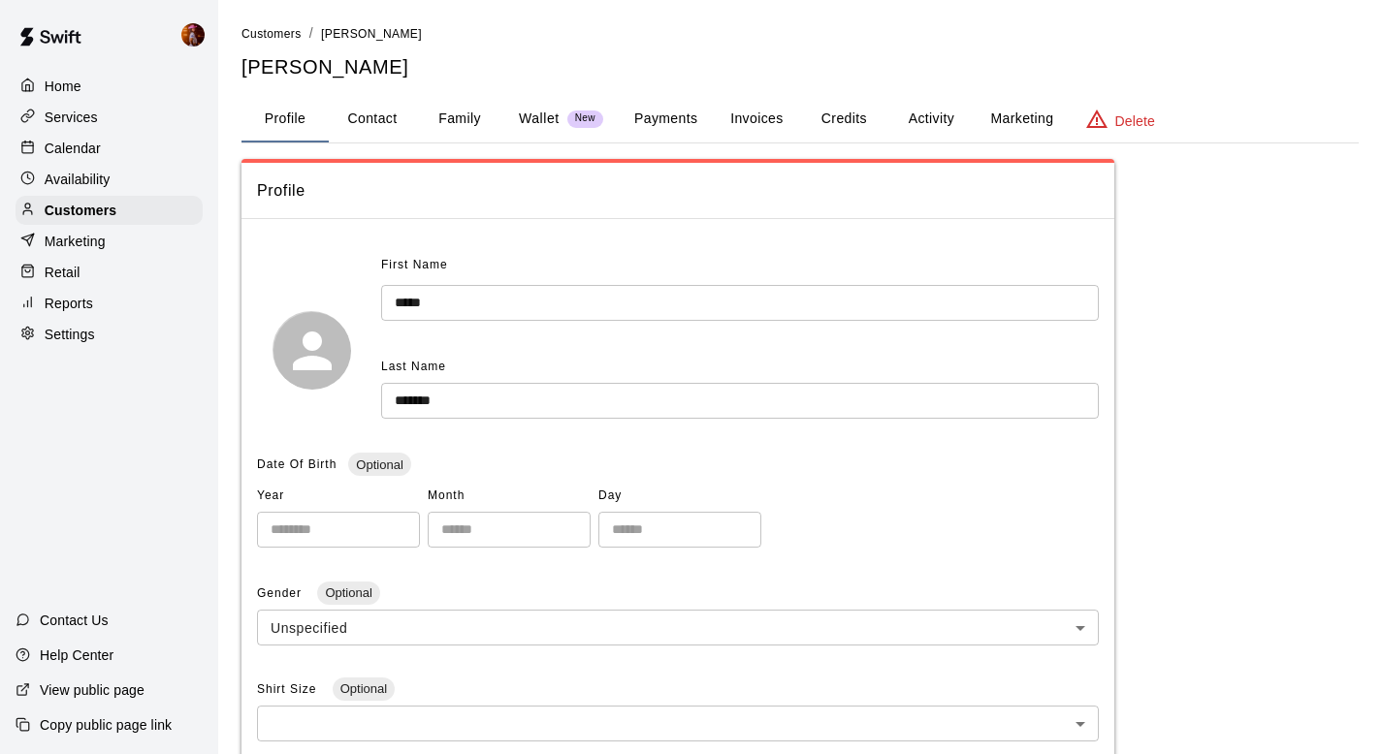
click at [465, 122] on button "Family" at bounding box center [459, 119] width 87 height 47
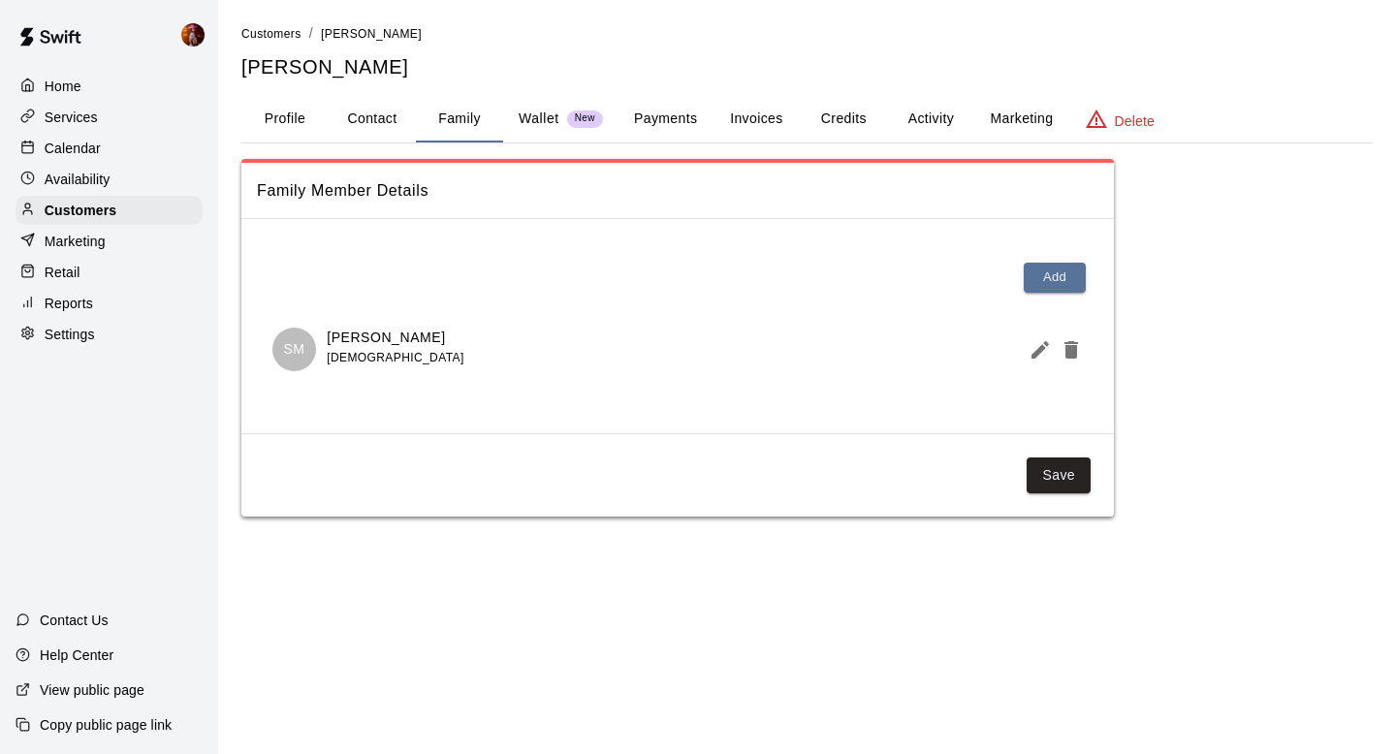
click at [915, 121] on button "Activity" at bounding box center [930, 119] width 87 height 47
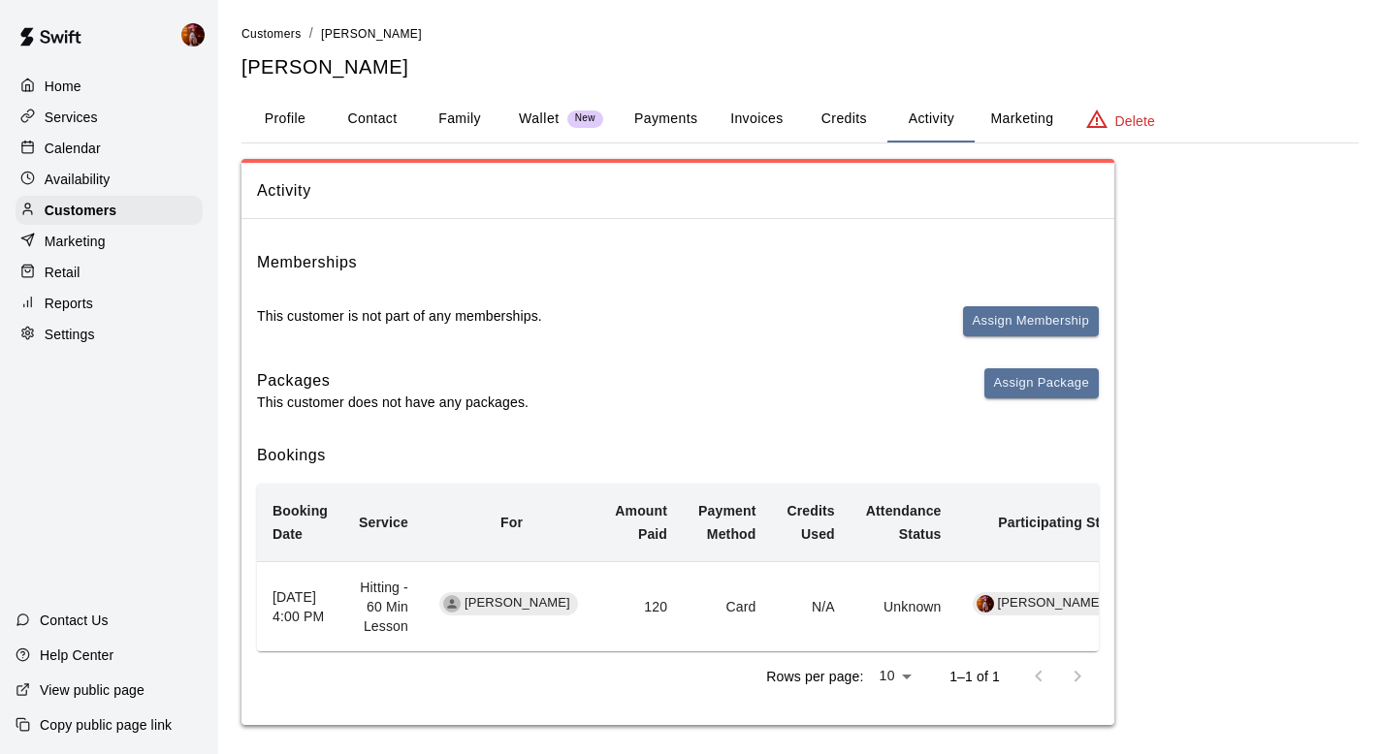
click at [72, 153] on p "Calendar" at bounding box center [73, 148] width 56 height 19
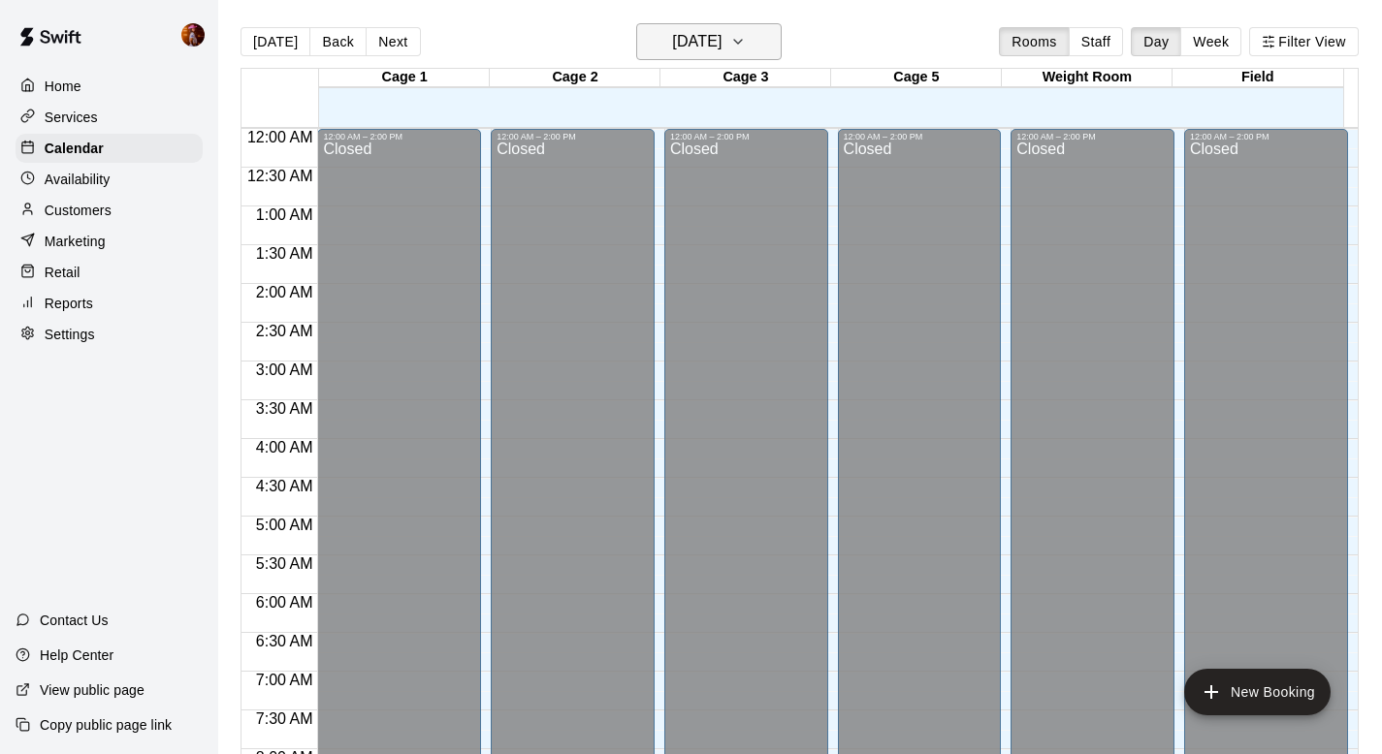
scroll to position [1156, 0]
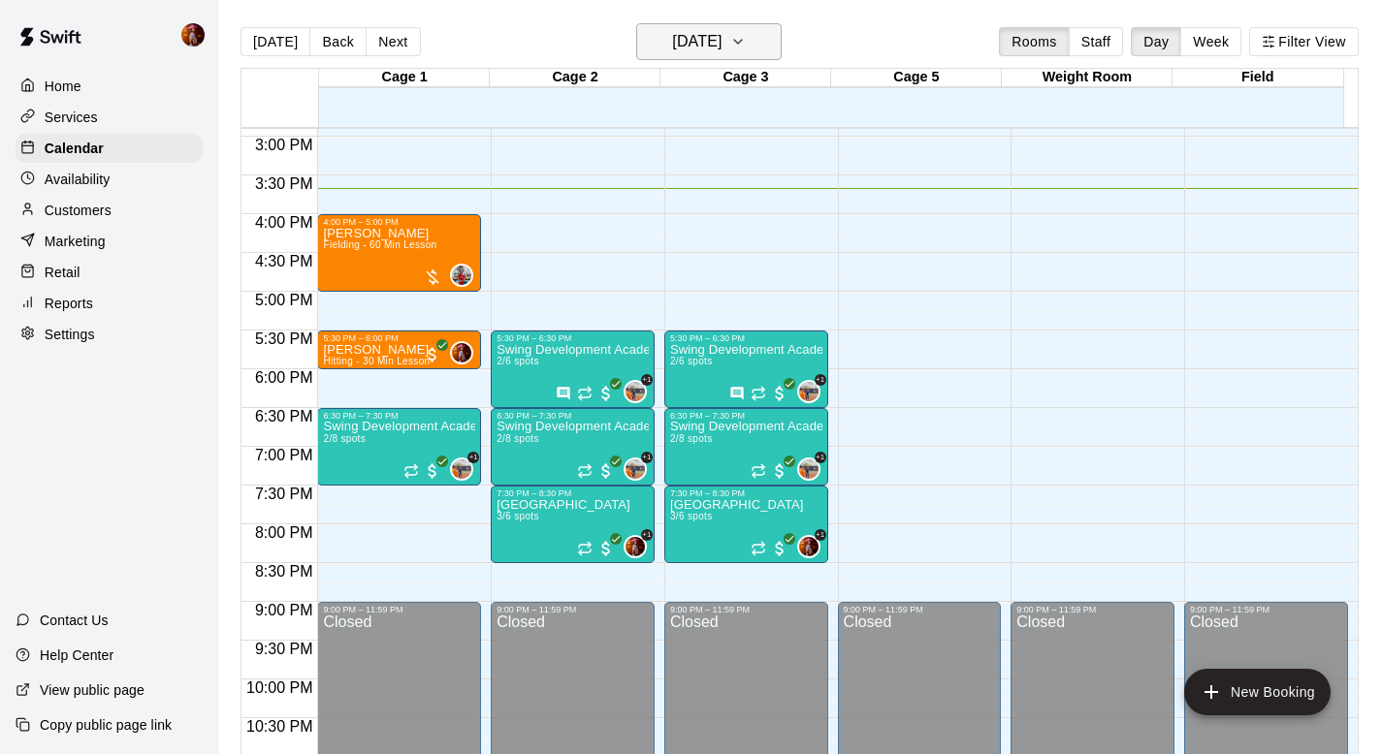
click at [672, 49] on h6 "[DATE]" at bounding box center [696, 41] width 49 height 27
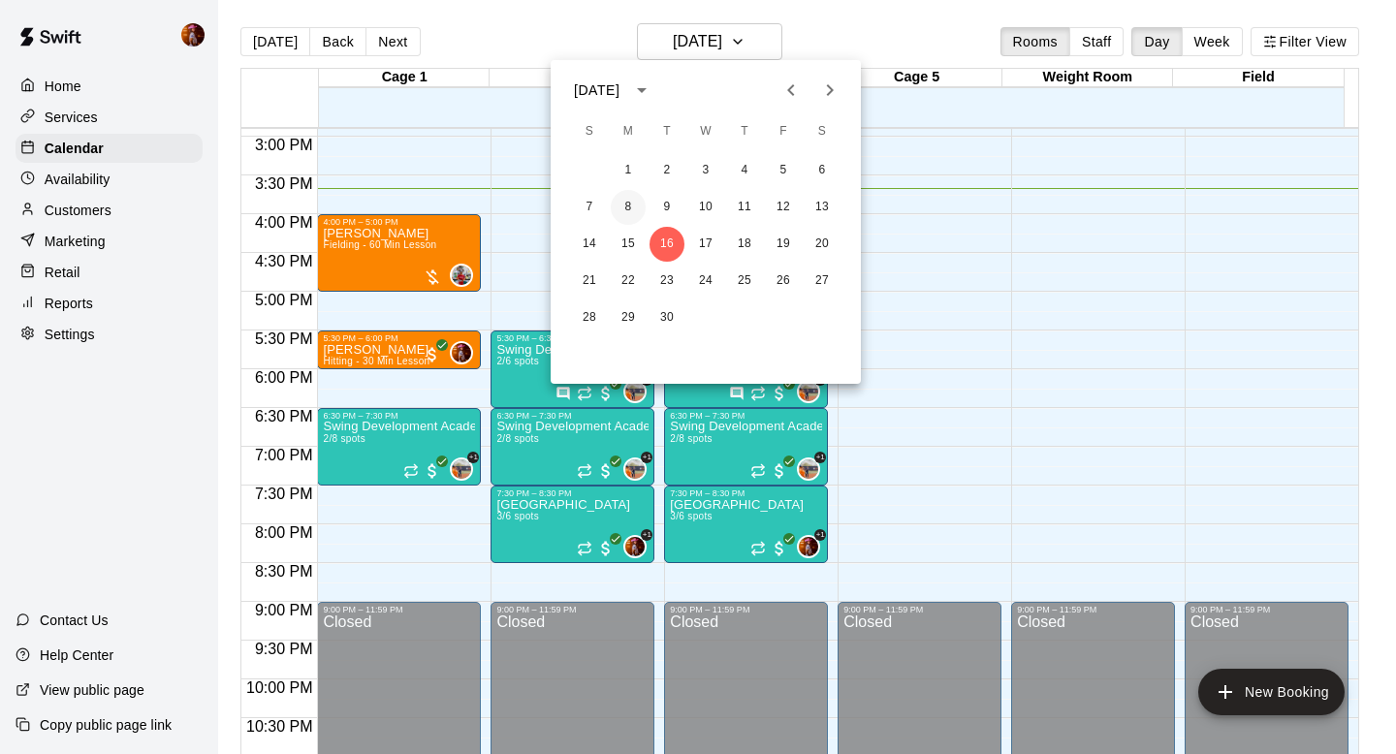
click at [619, 209] on button "8" at bounding box center [628, 207] width 35 height 35
